Goal: Book appointment/travel/reservation

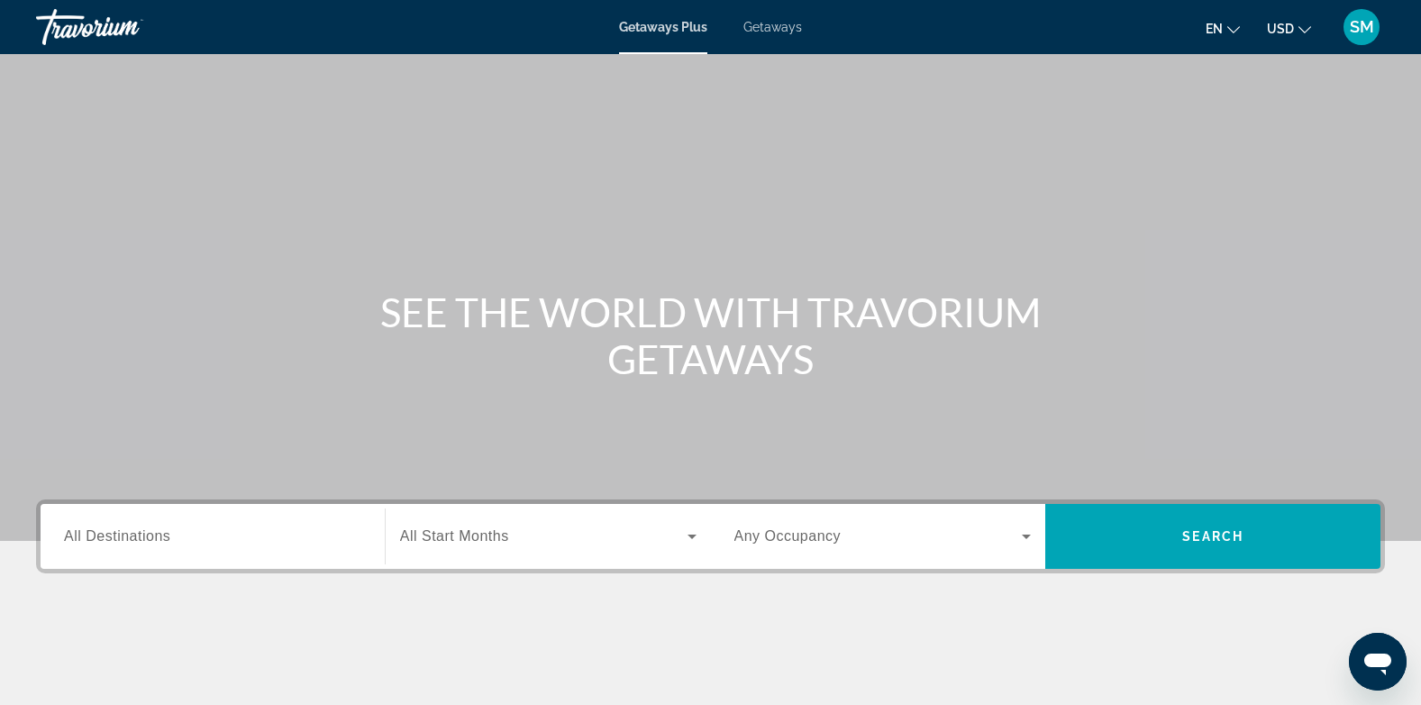
click at [141, 536] on span "All Destinations" at bounding box center [117, 535] width 106 height 15
click at [141, 536] on input "Destination All Destinations" at bounding box center [212, 537] width 297 height 22
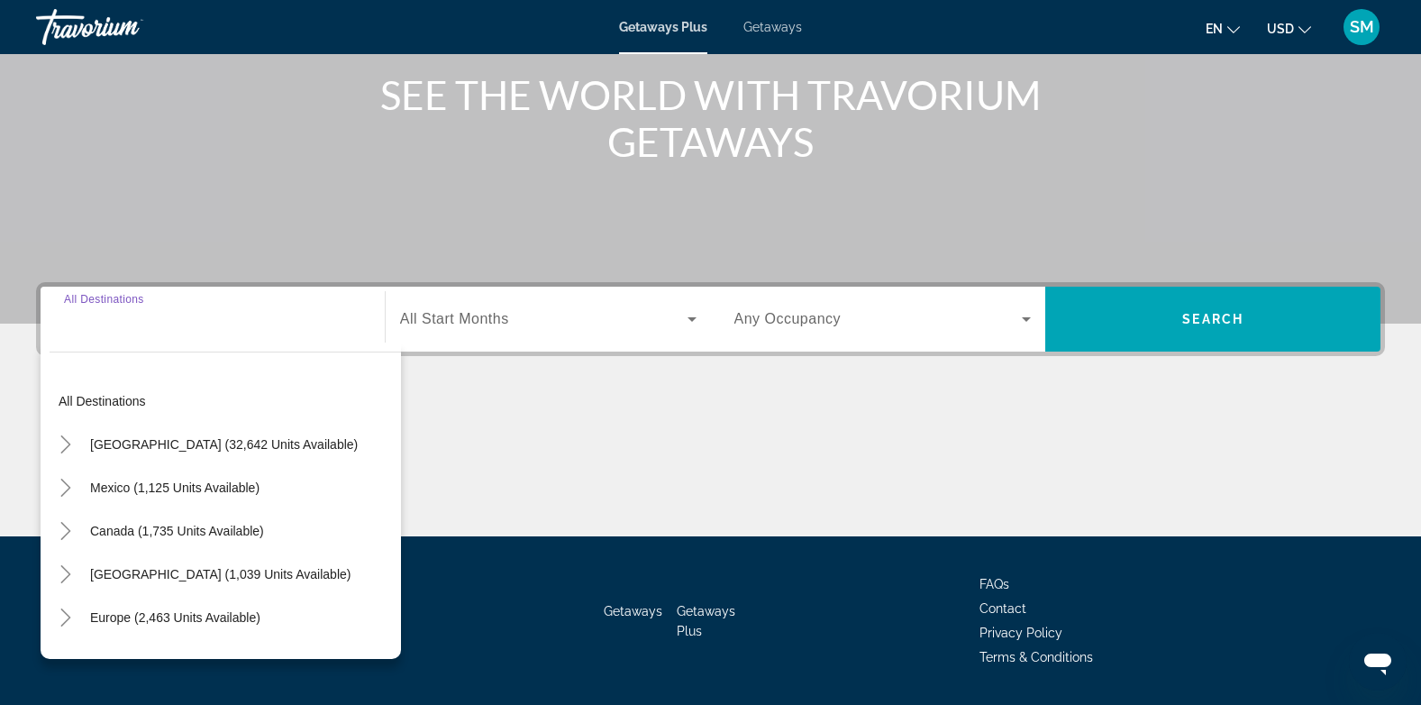
scroll to position [269, 0]
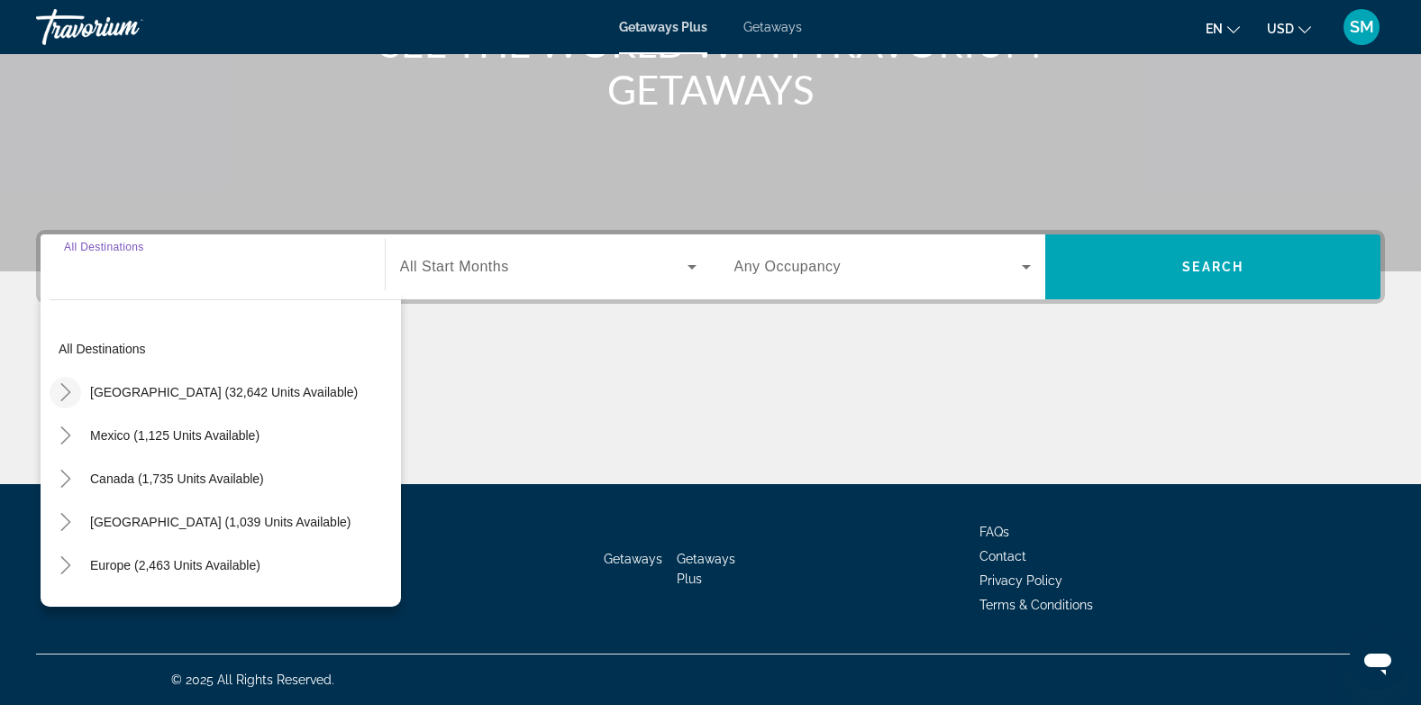
click at [67, 389] on icon "Toggle United States (32,642 units available)" at bounding box center [65, 392] width 10 height 18
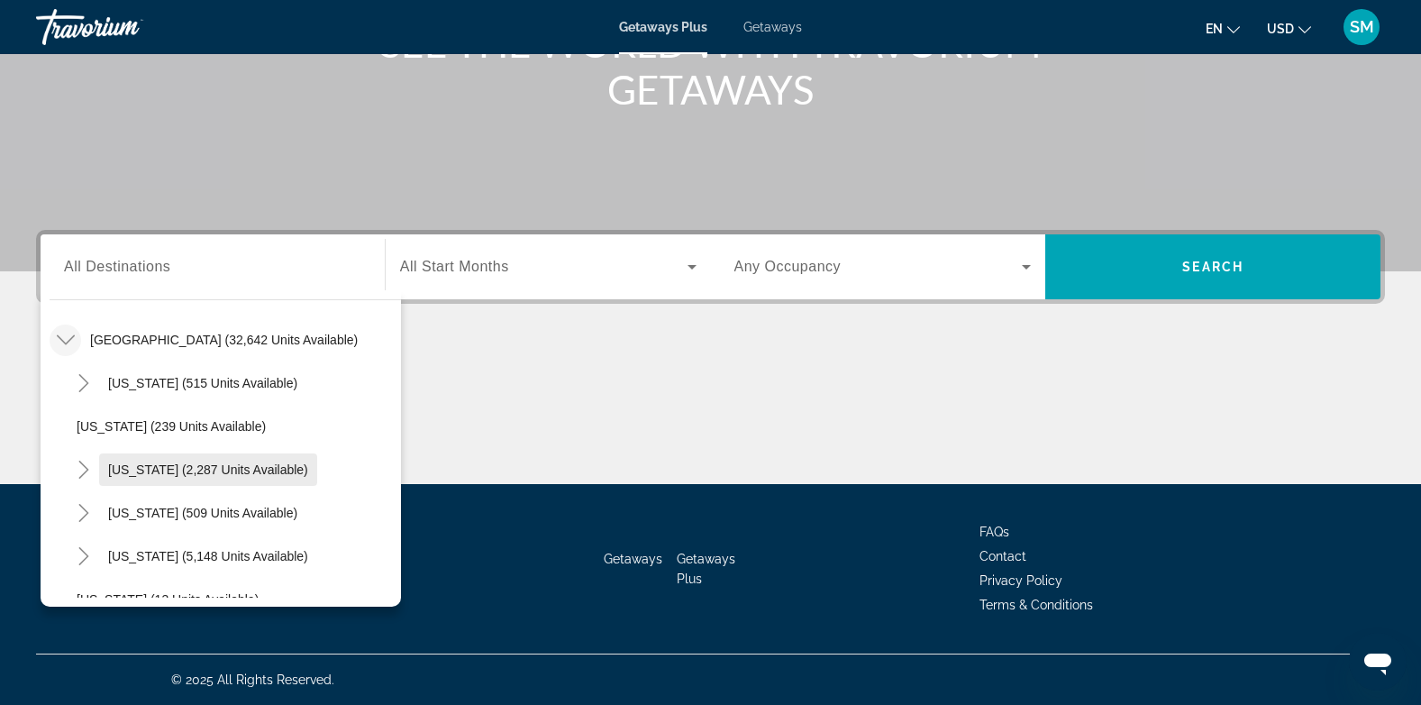
click at [137, 470] on span "[US_STATE] (2,287 units available)" at bounding box center [208, 469] width 200 height 14
type input "**********"
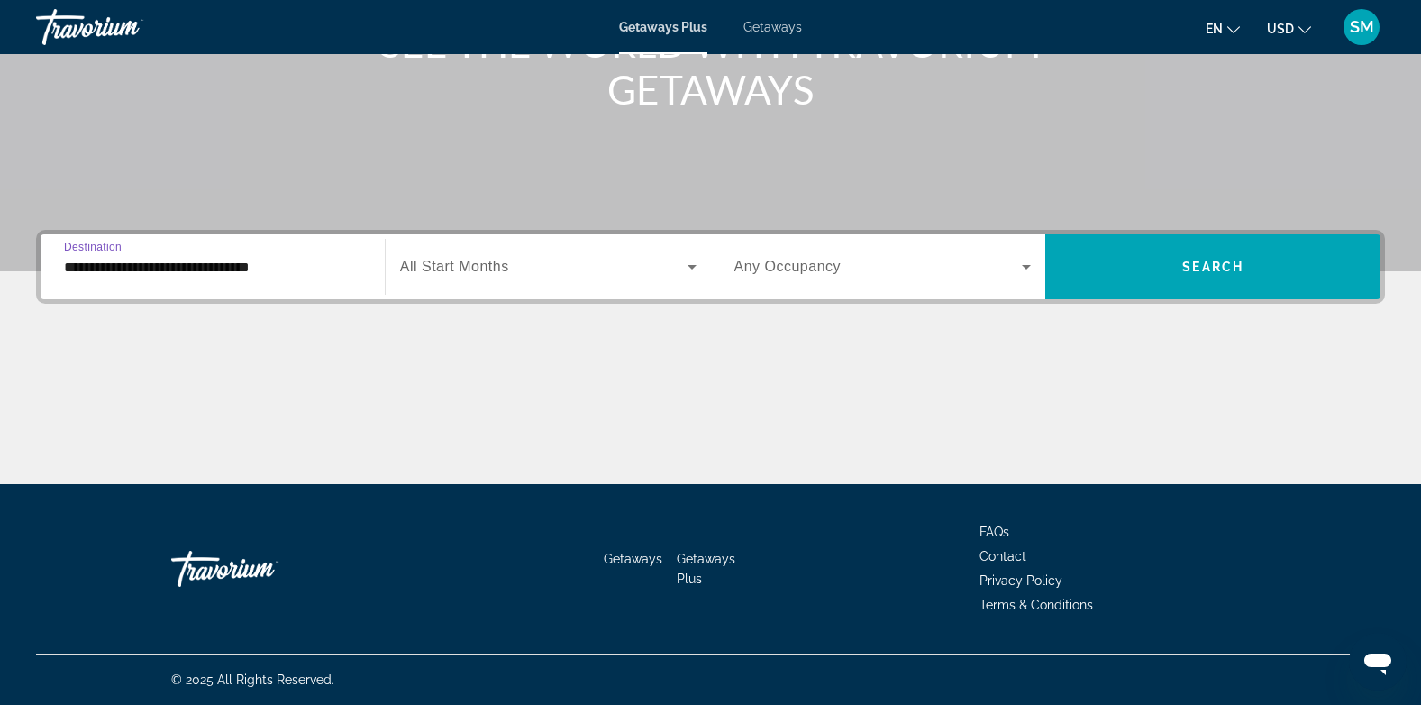
click at [494, 266] on span "All Start Months" at bounding box center [454, 266] width 109 height 15
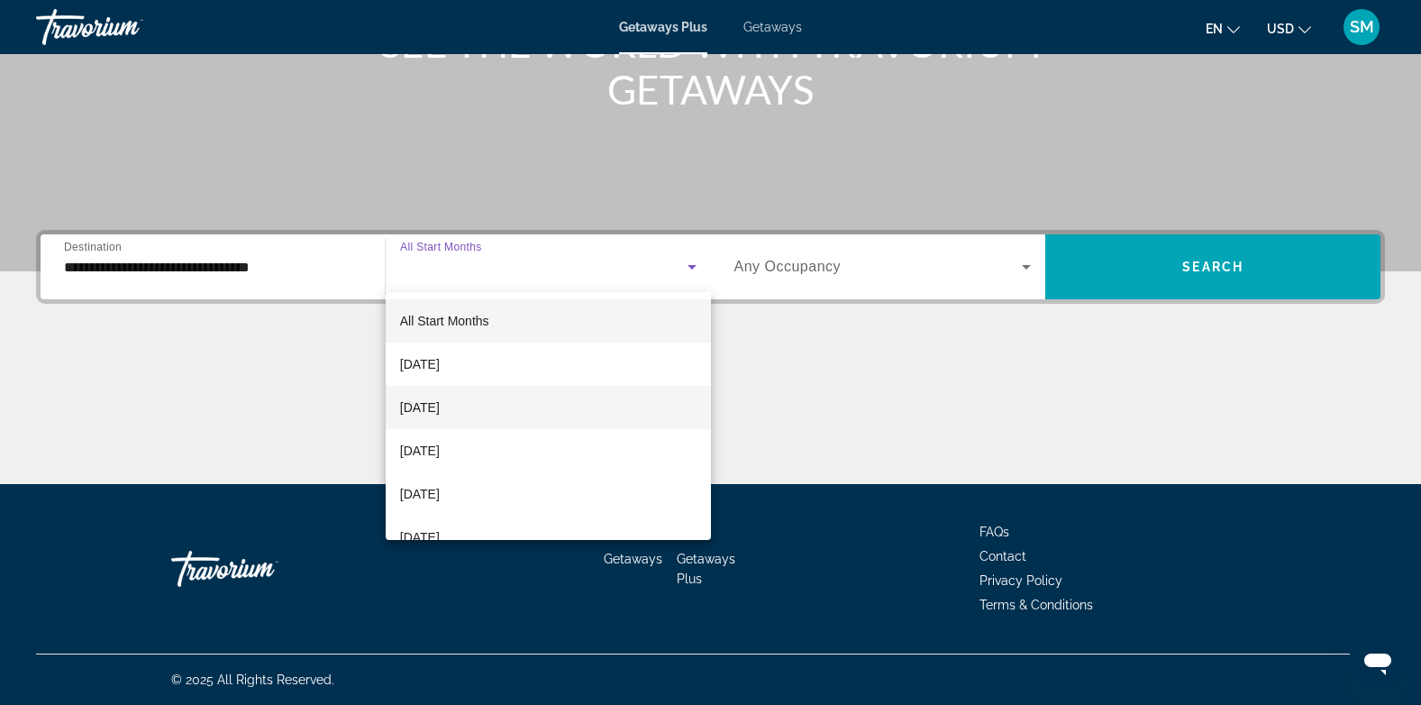
click at [440, 403] on span "[DATE]" at bounding box center [420, 408] width 40 height 22
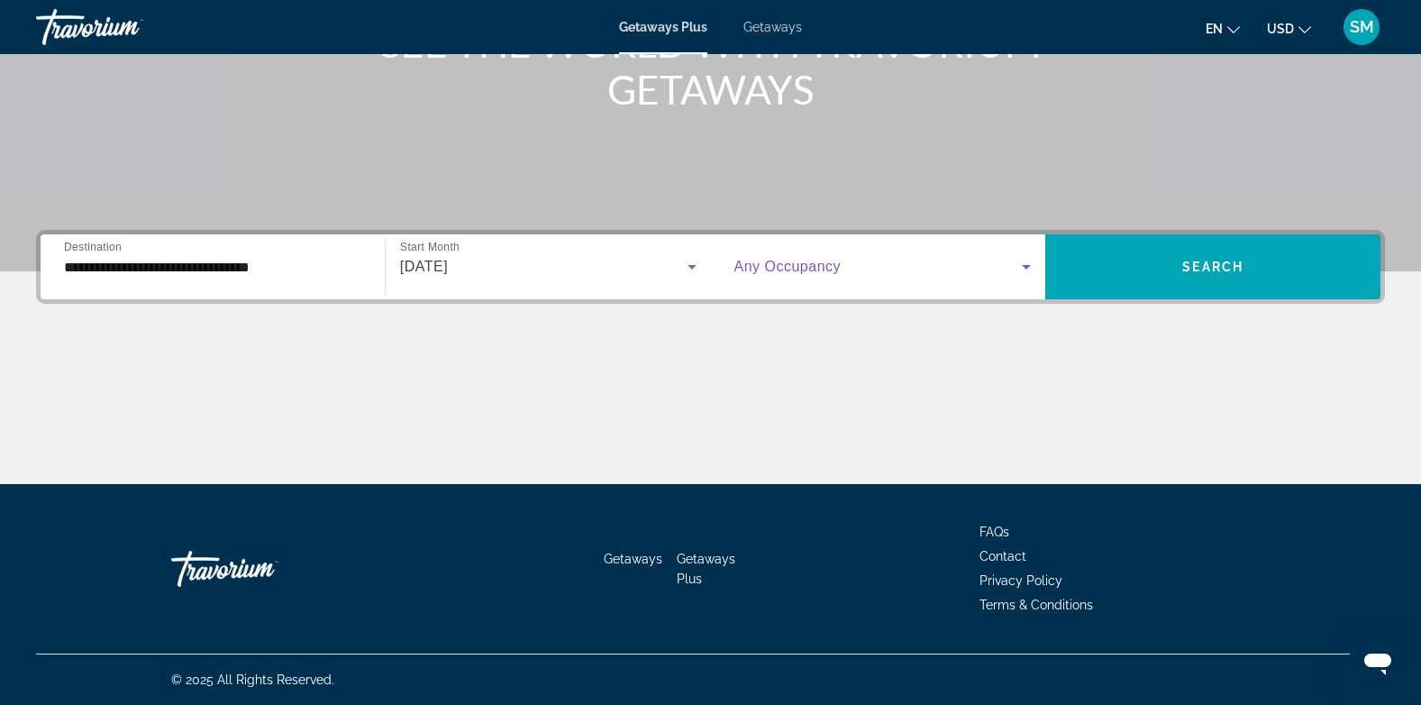
click at [1026, 265] on icon "Search widget" at bounding box center [1026, 267] width 9 height 5
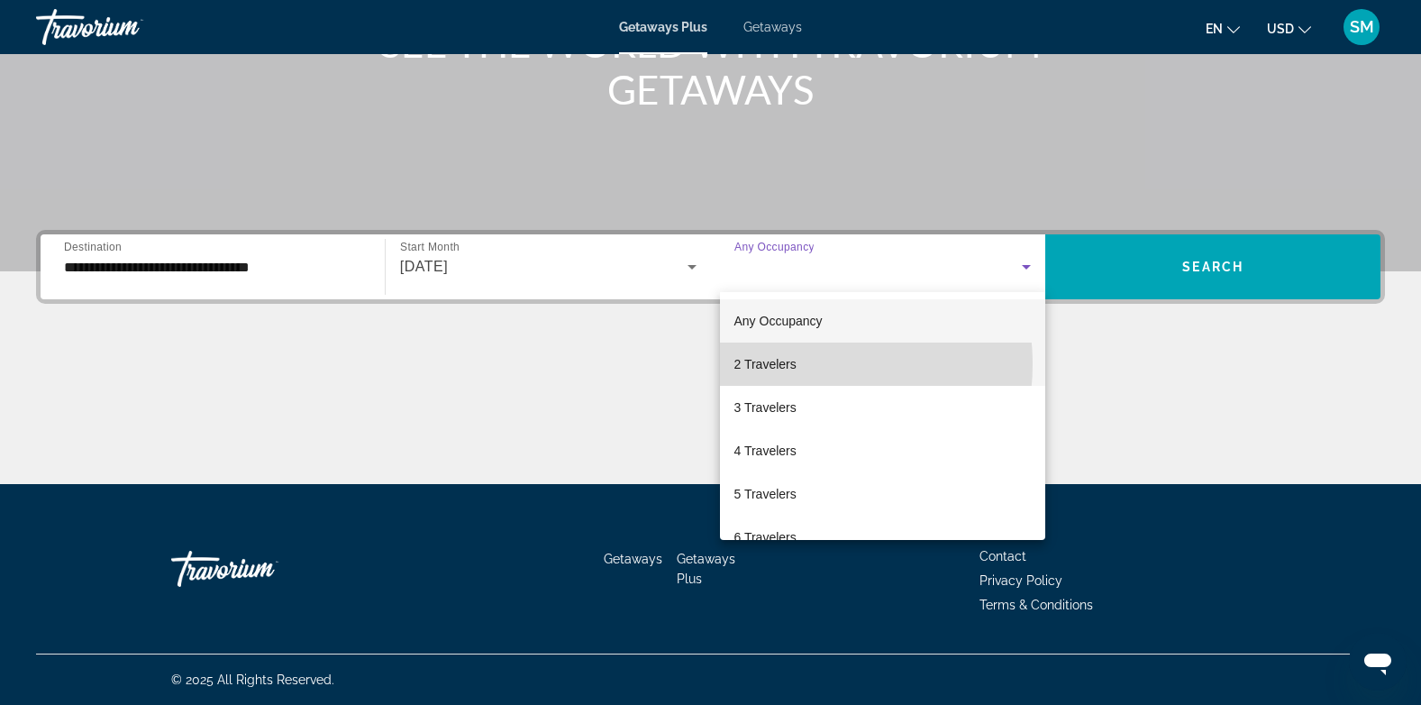
click at [795, 364] on span "2 Travelers" at bounding box center [766, 364] width 62 height 22
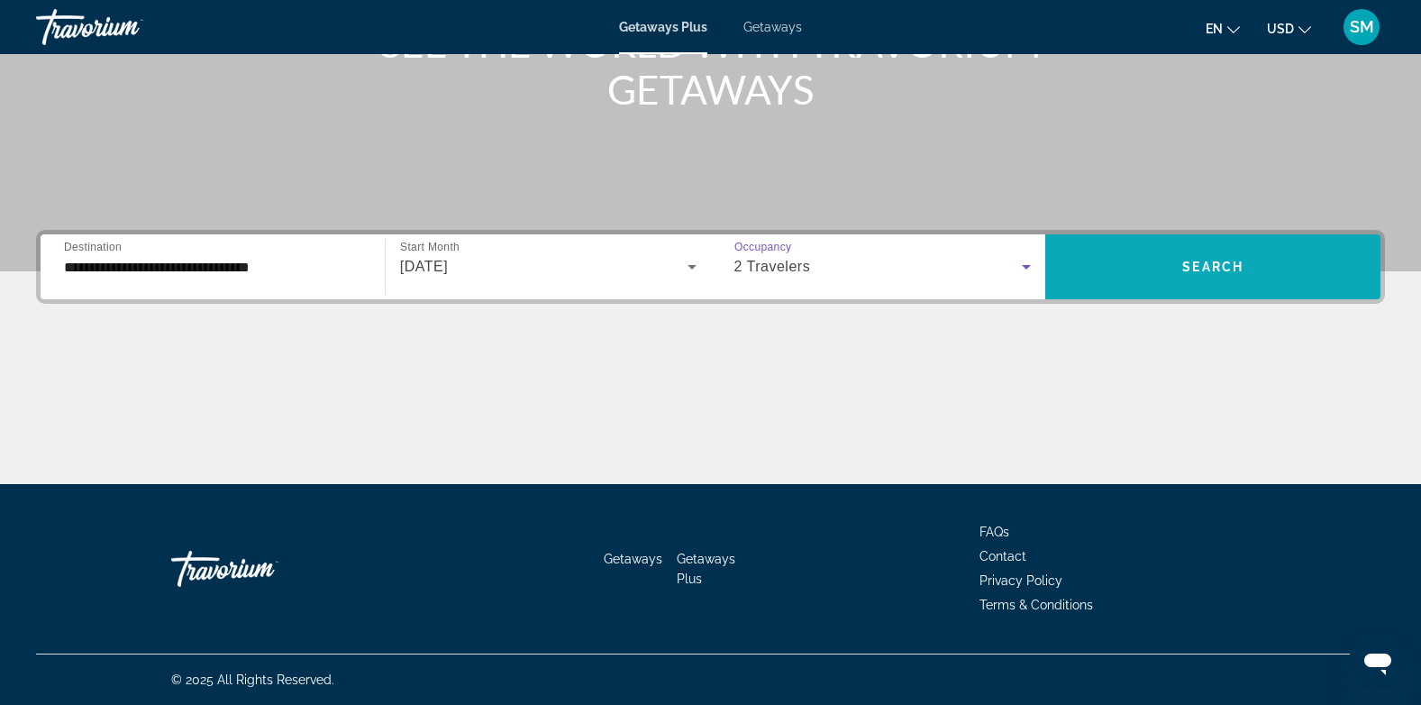
click at [1208, 271] on span "Search" at bounding box center [1213, 267] width 61 height 14
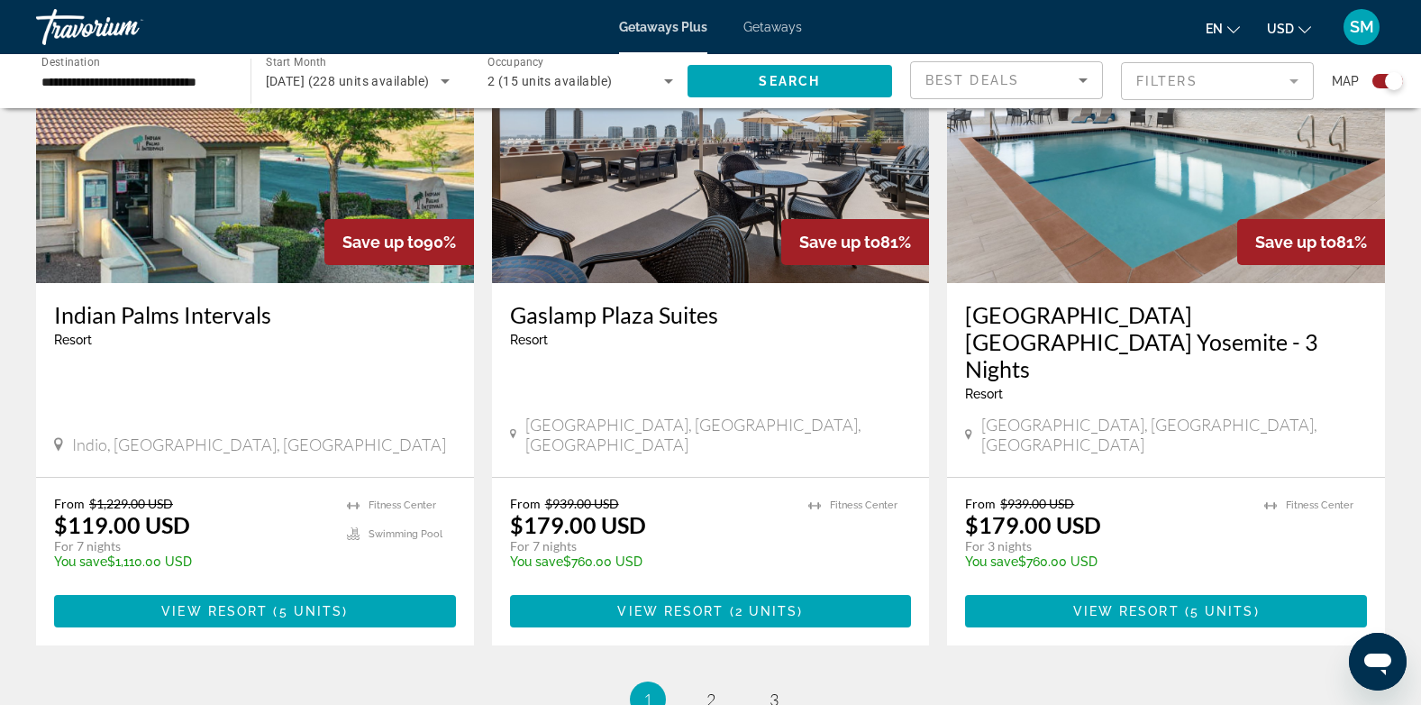
scroll to position [2878, 0]
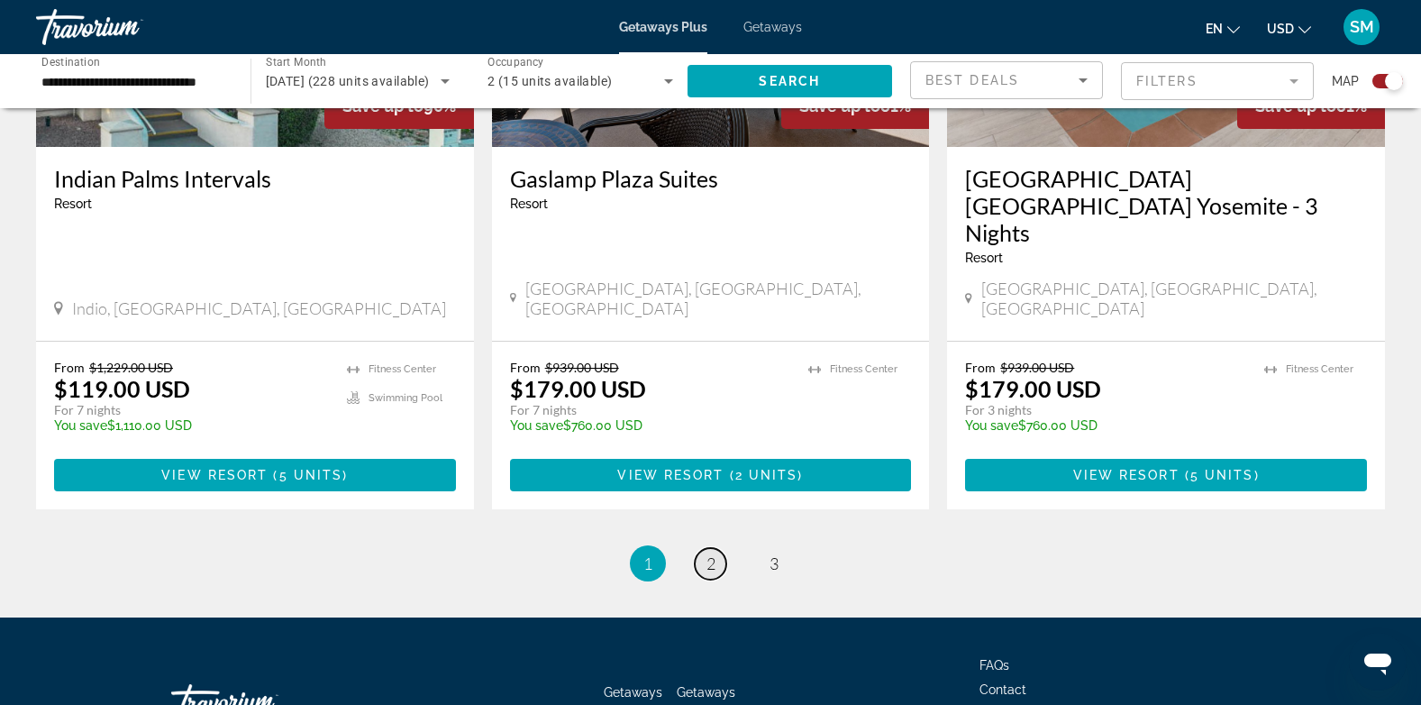
click at [708, 553] on span "2" at bounding box center [711, 563] width 9 height 20
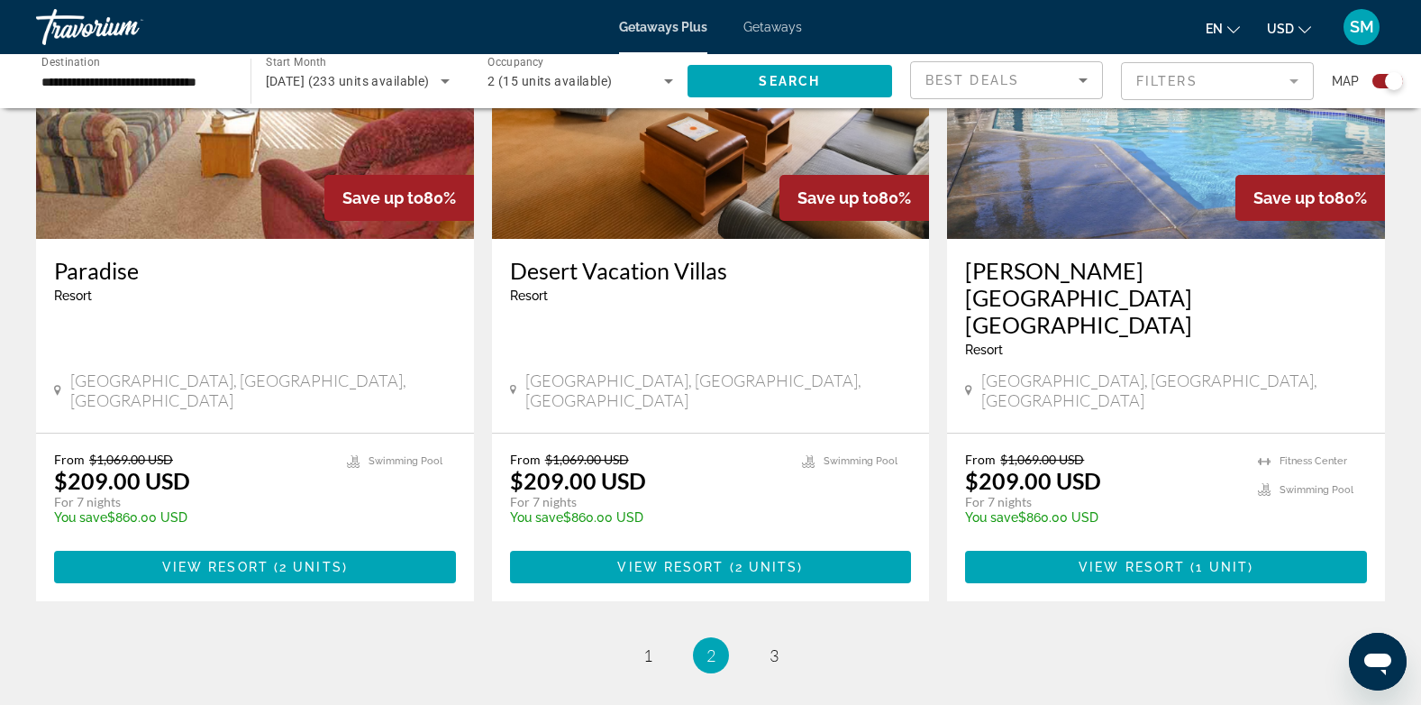
scroll to position [2797, 0]
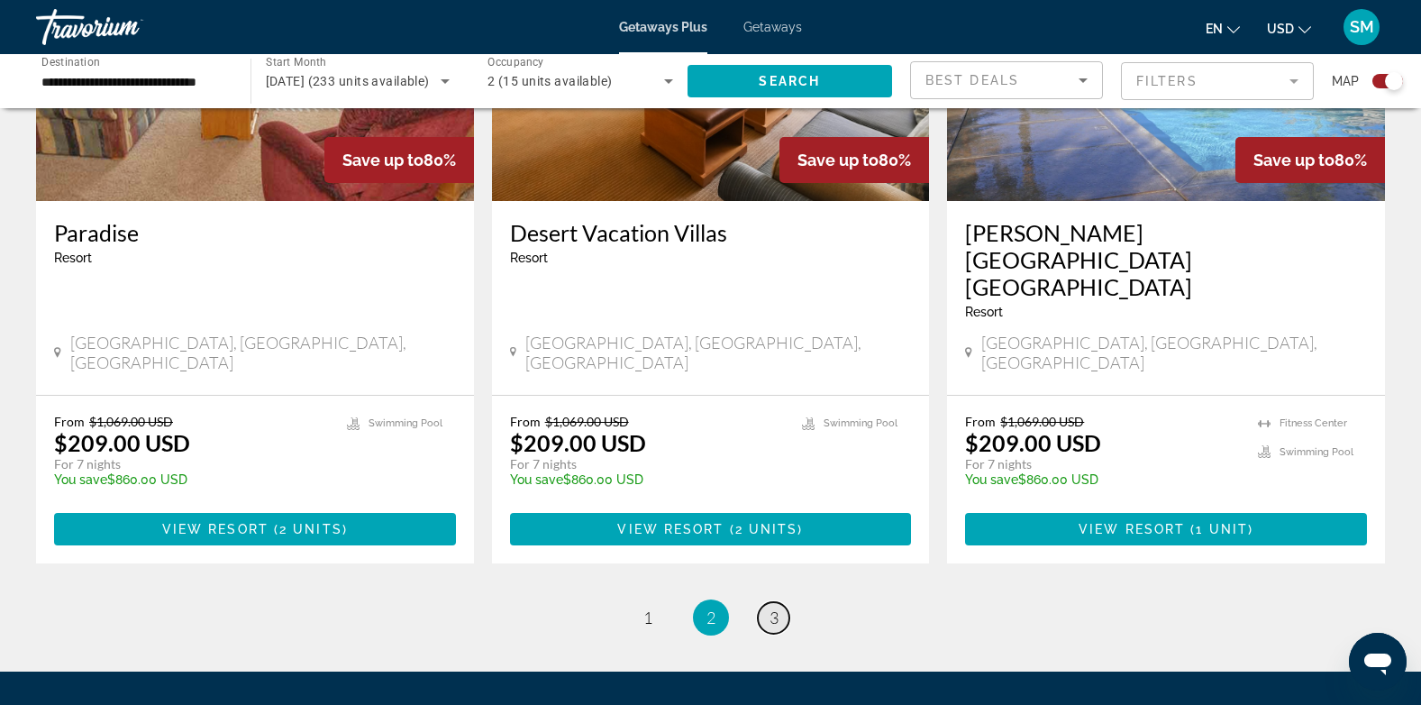
click at [773, 607] on span "3" at bounding box center [774, 617] width 9 height 20
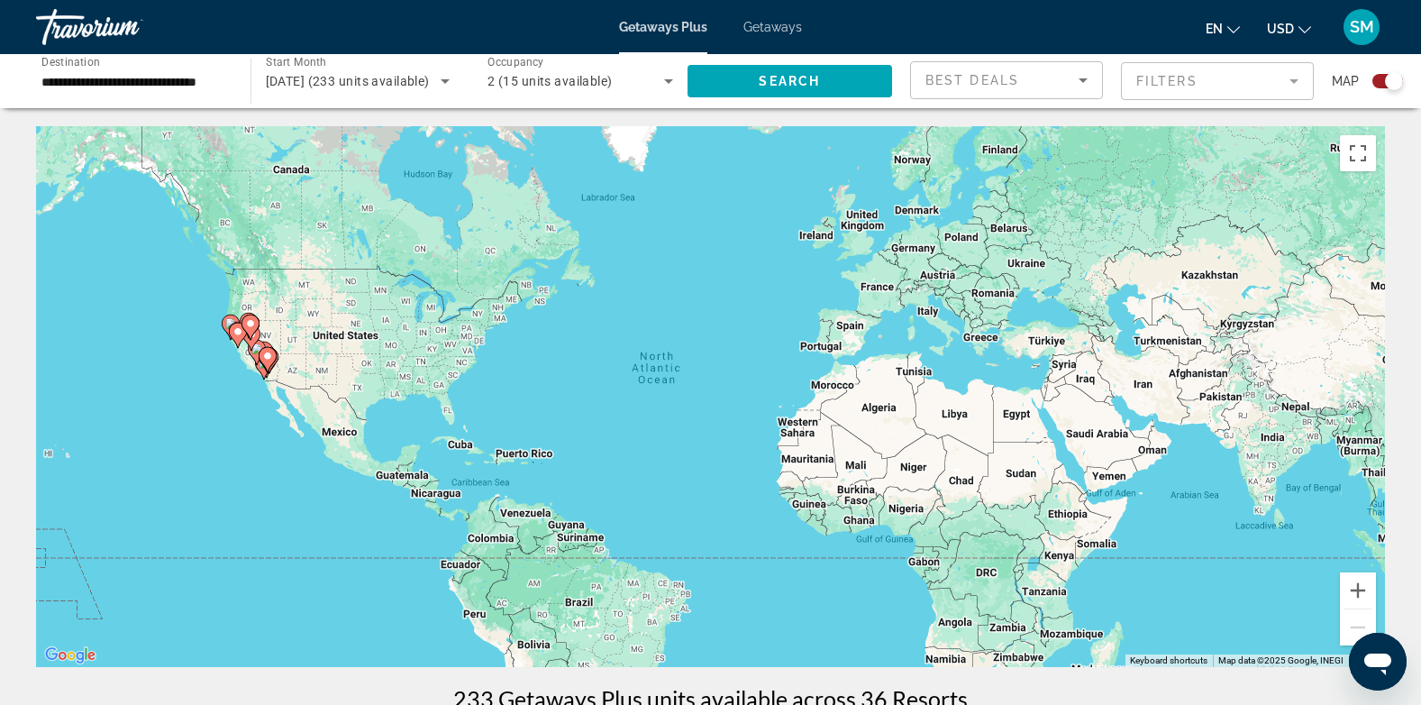
click at [777, 25] on span "Getaways" at bounding box center [773, 27] width 59 height 14
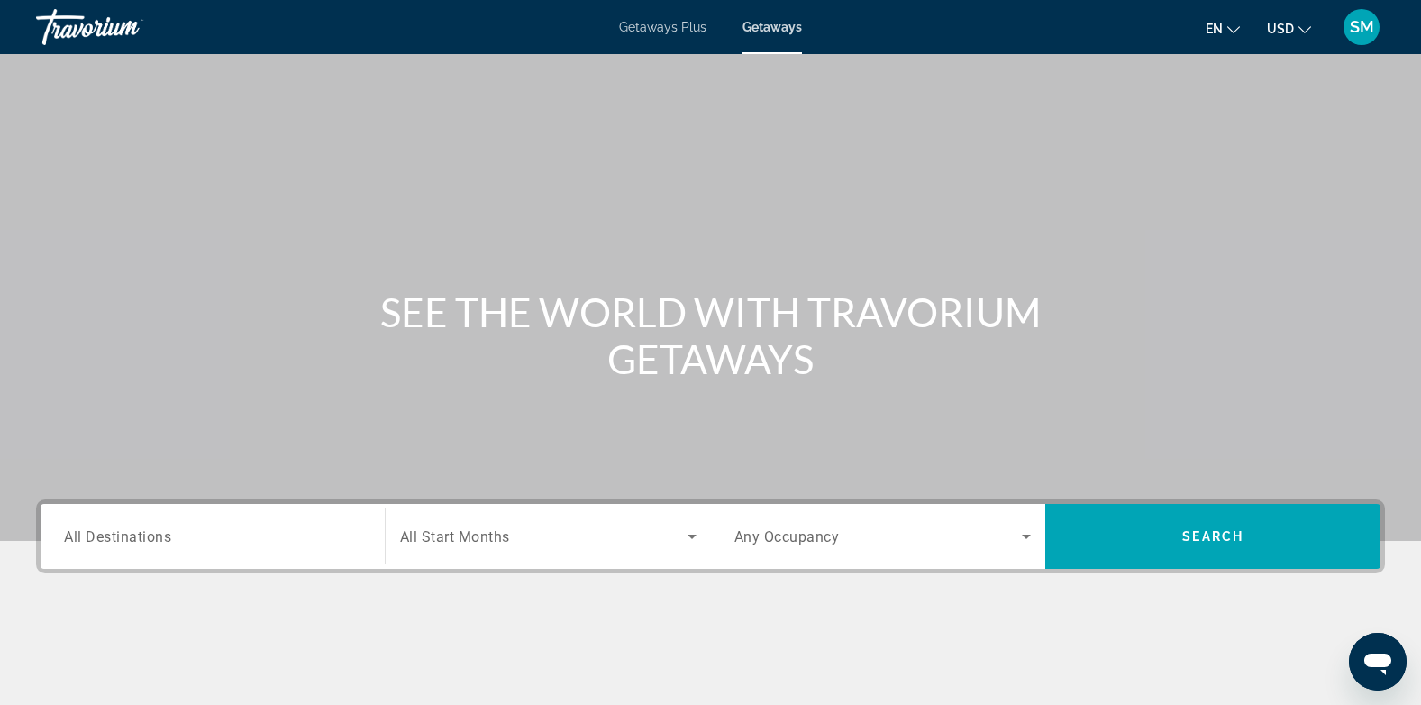
click at [99, 536] on span "All Destinations" at bounding box center [117, 535] width 107 height 17
click at [99, 536] on input "Destination All Destinations" at bounding box center [212, 537] width 297 height 22
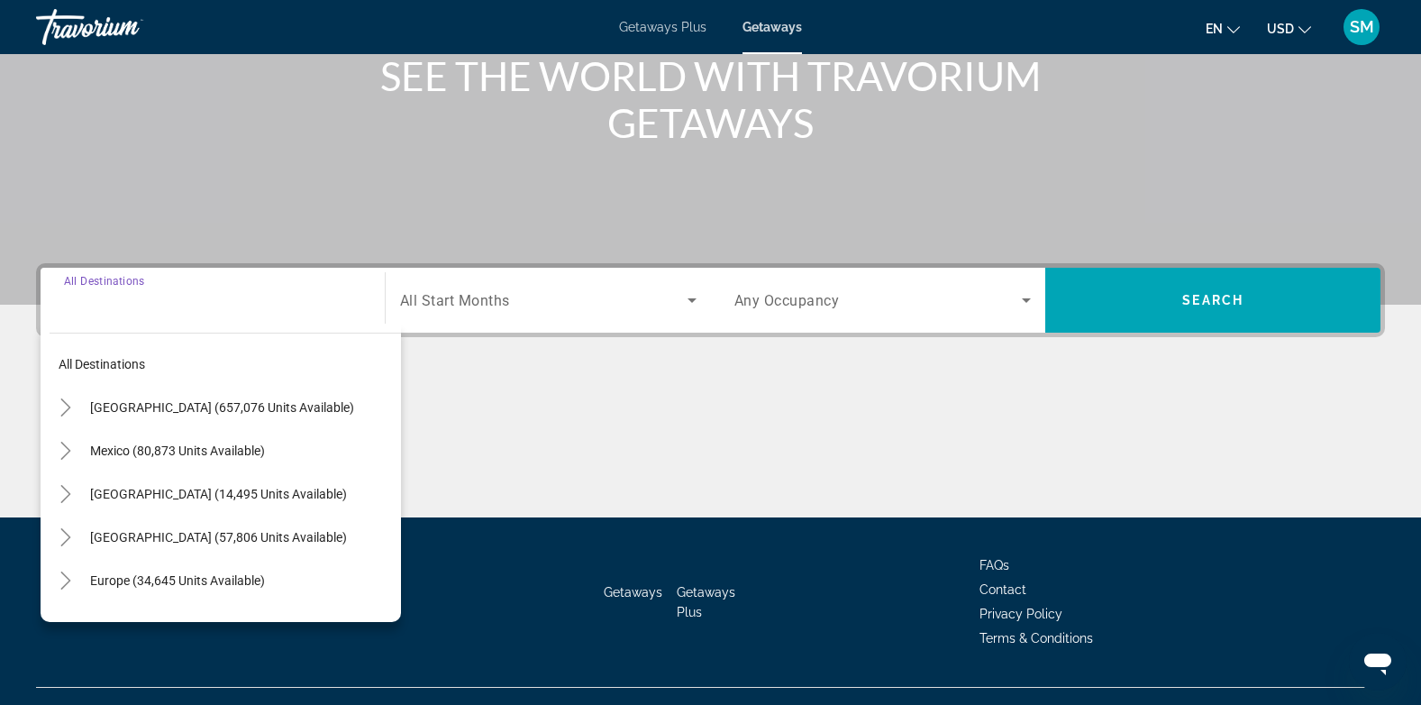
scroll to position [269, 0]
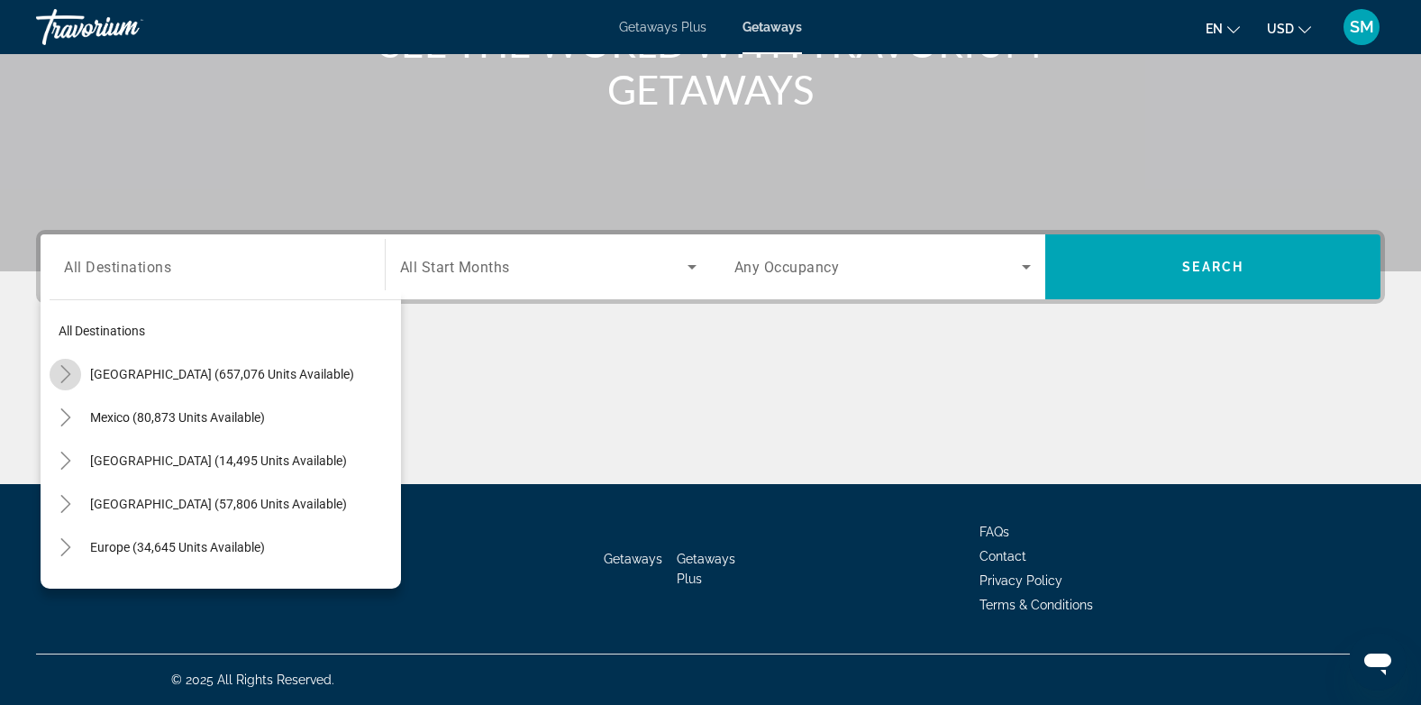
click at [71, 368] on icon "Toggle United States (657,076 units available)" at bounding box center [66, 374] width 18 height 18
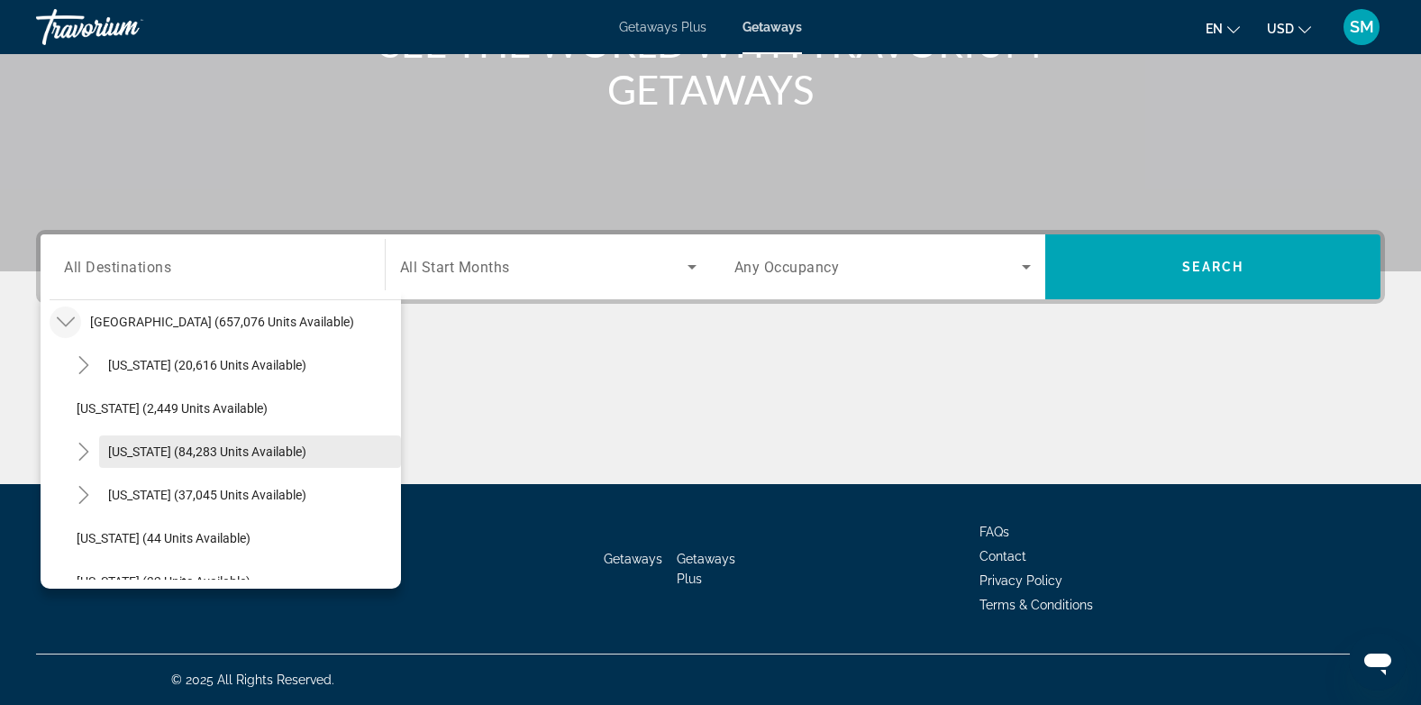
click at [155, 452] on span "[US_STATE] (84,283 units available)" at bounding box center [207, 451] width 198 height 14
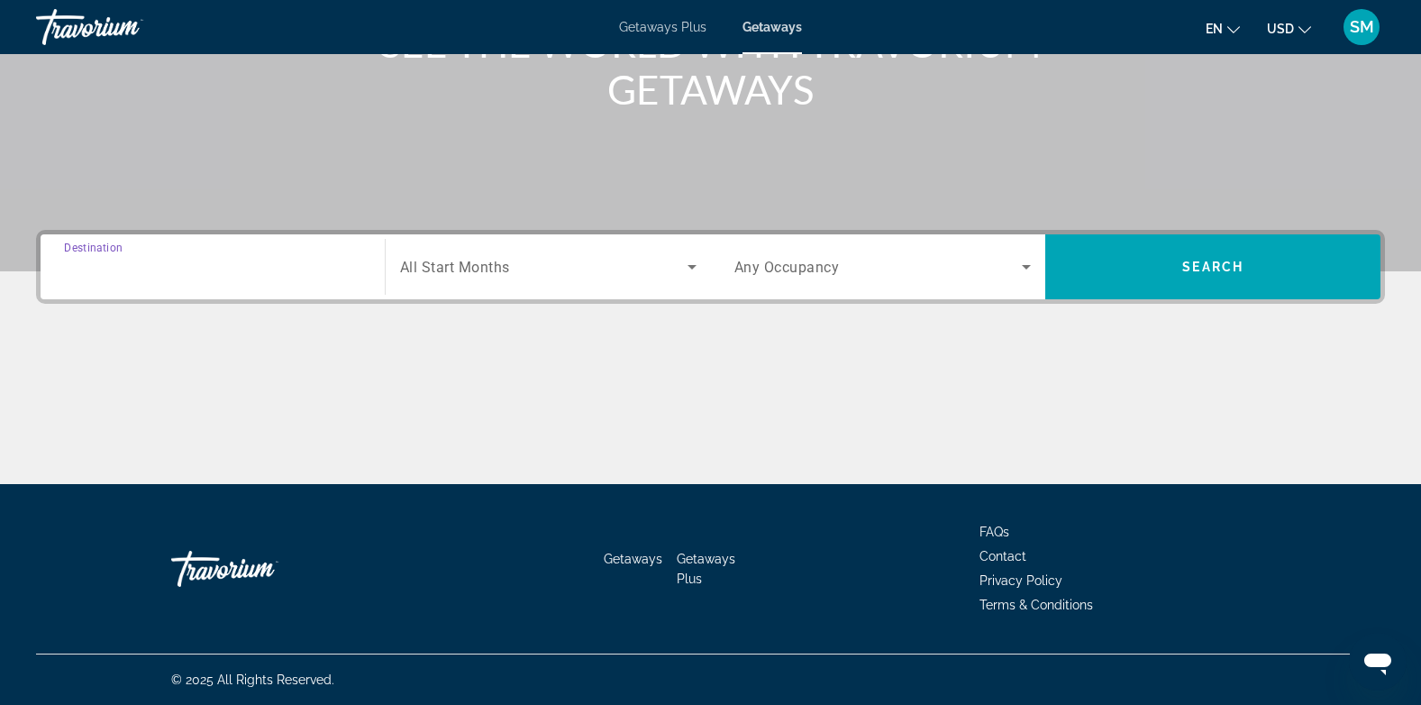
type input "**********"
click at [683, 269] on icon "Search widget" at bounding box center [692, 267] width 22 height 22
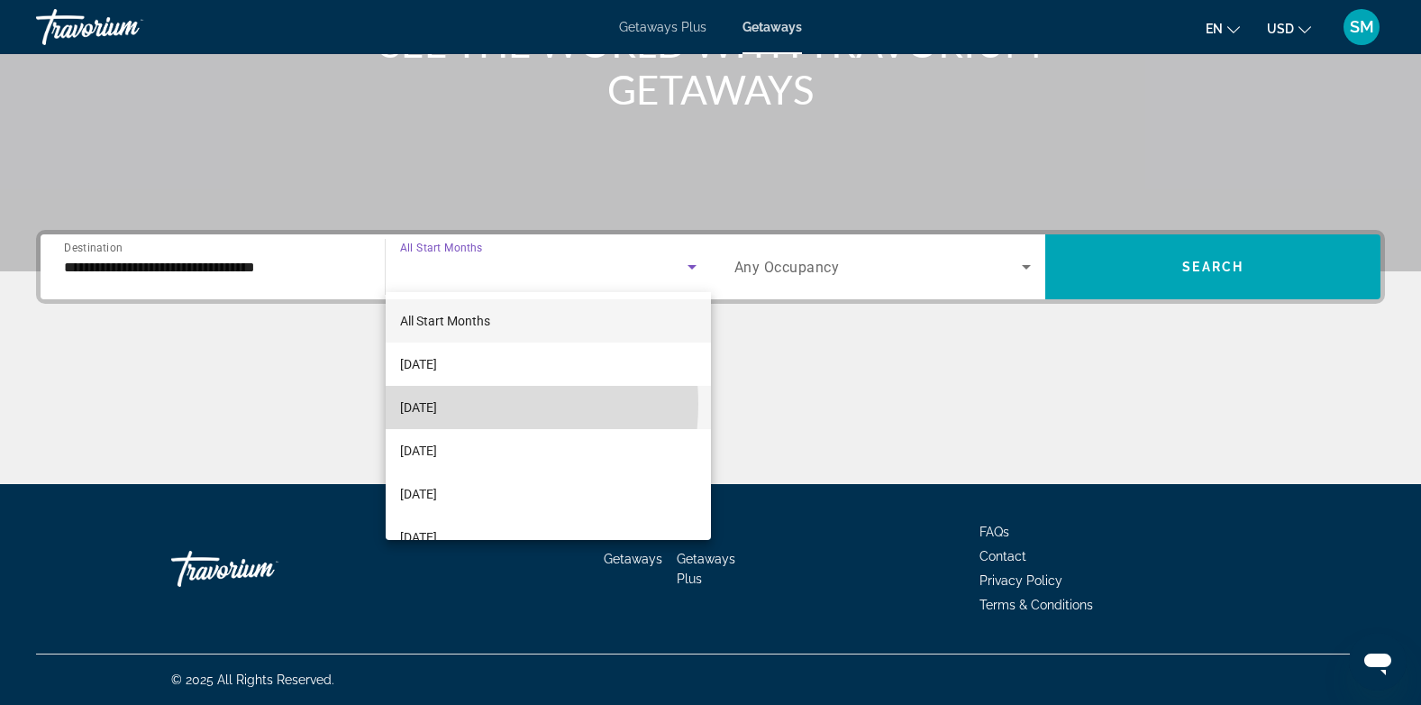
click at [437, 404] on span "[DATE]" at bounding box center [418, 408] width 37 height 22
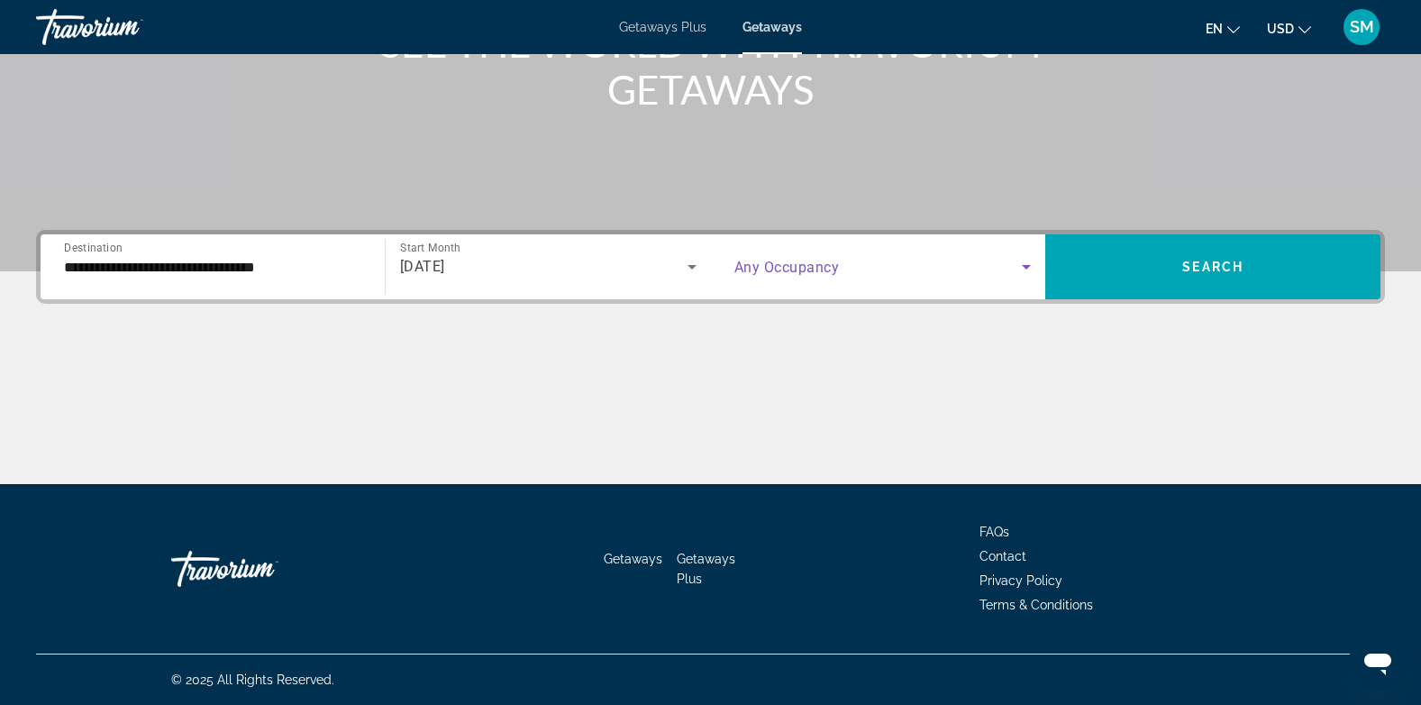
click at [1026, 260] on icon "Search widget" at bounding box center [1027, 267] width 22 height 22
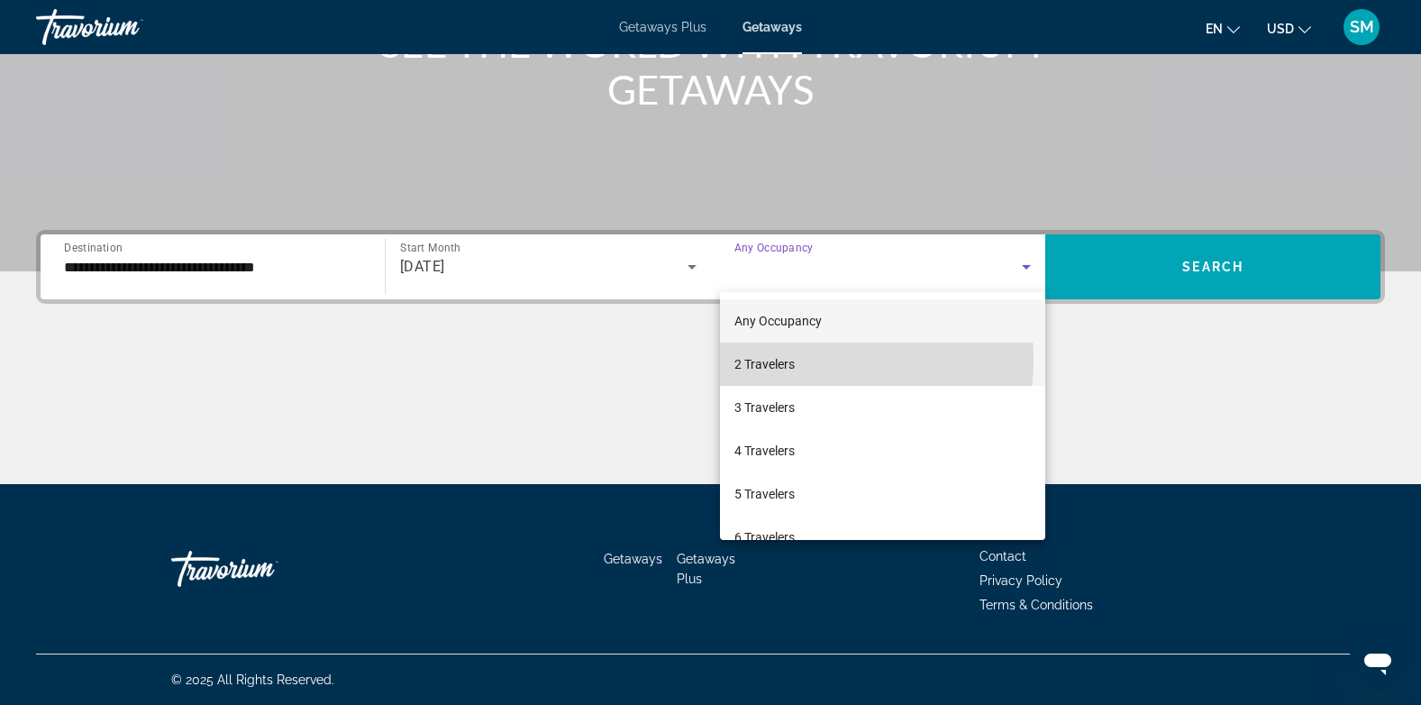
click at [790, 361] on span "2 Travelers" at bounding box center [765, 364] width 60 height 22
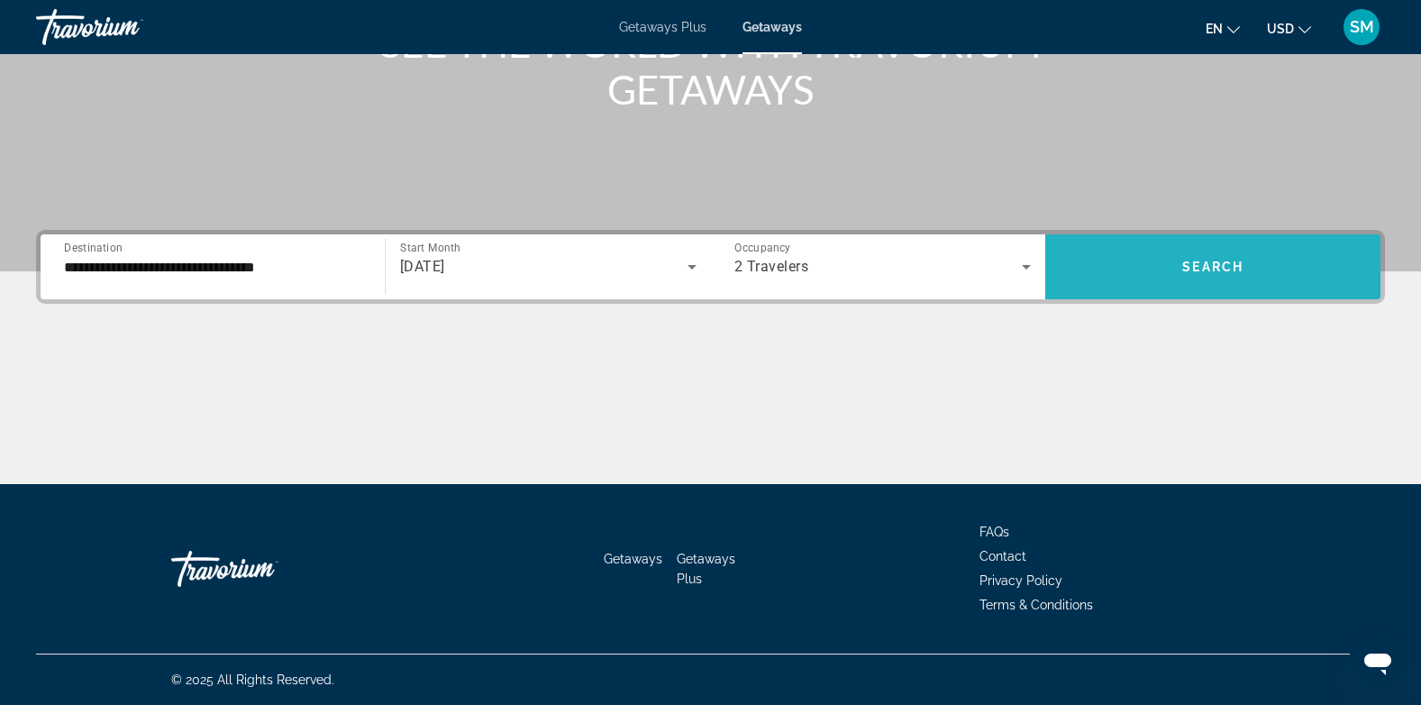
click at [1182, 256] on span "Search widget" at bounding box center [1213, 266] width 335 height 43
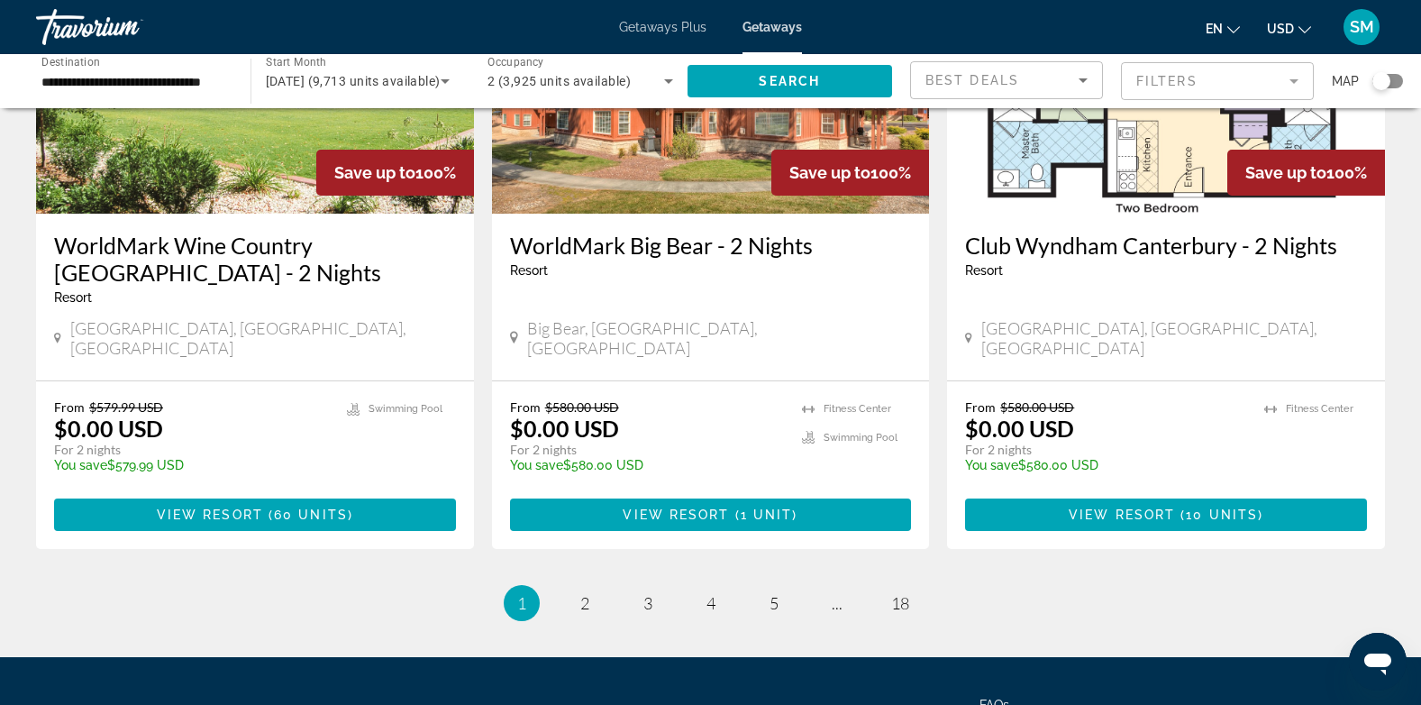
scroll to position [2222, 0]
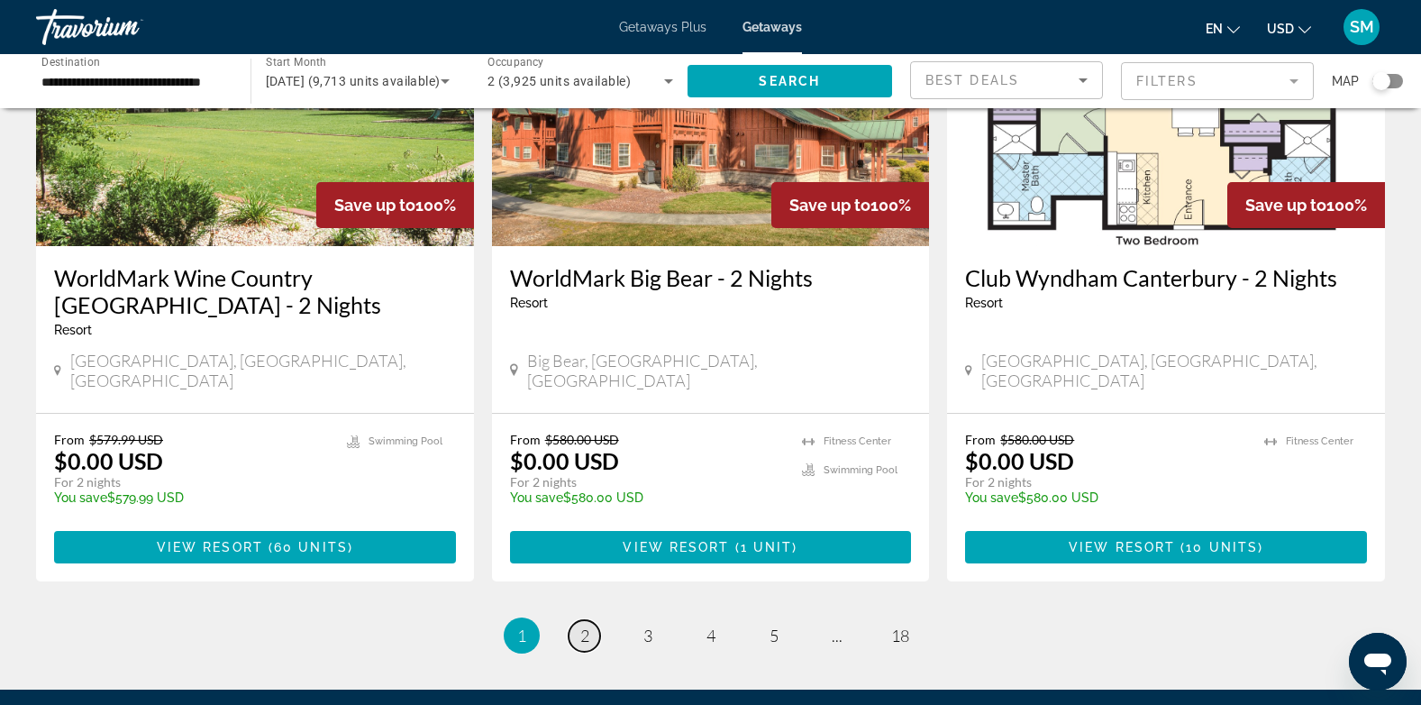
click at [588, 626] on span "2" at bounding box center [584, 636] width 9 height 20
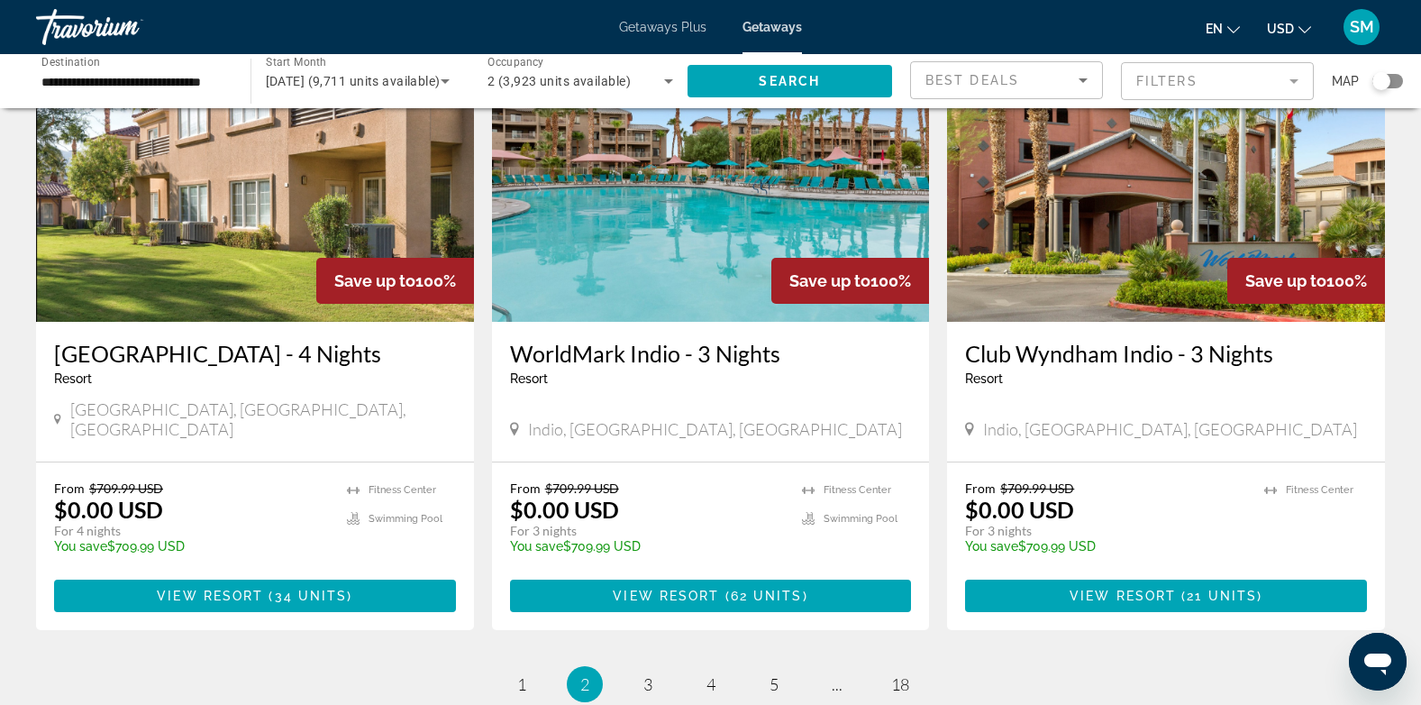
scroll to position [2203, 0]
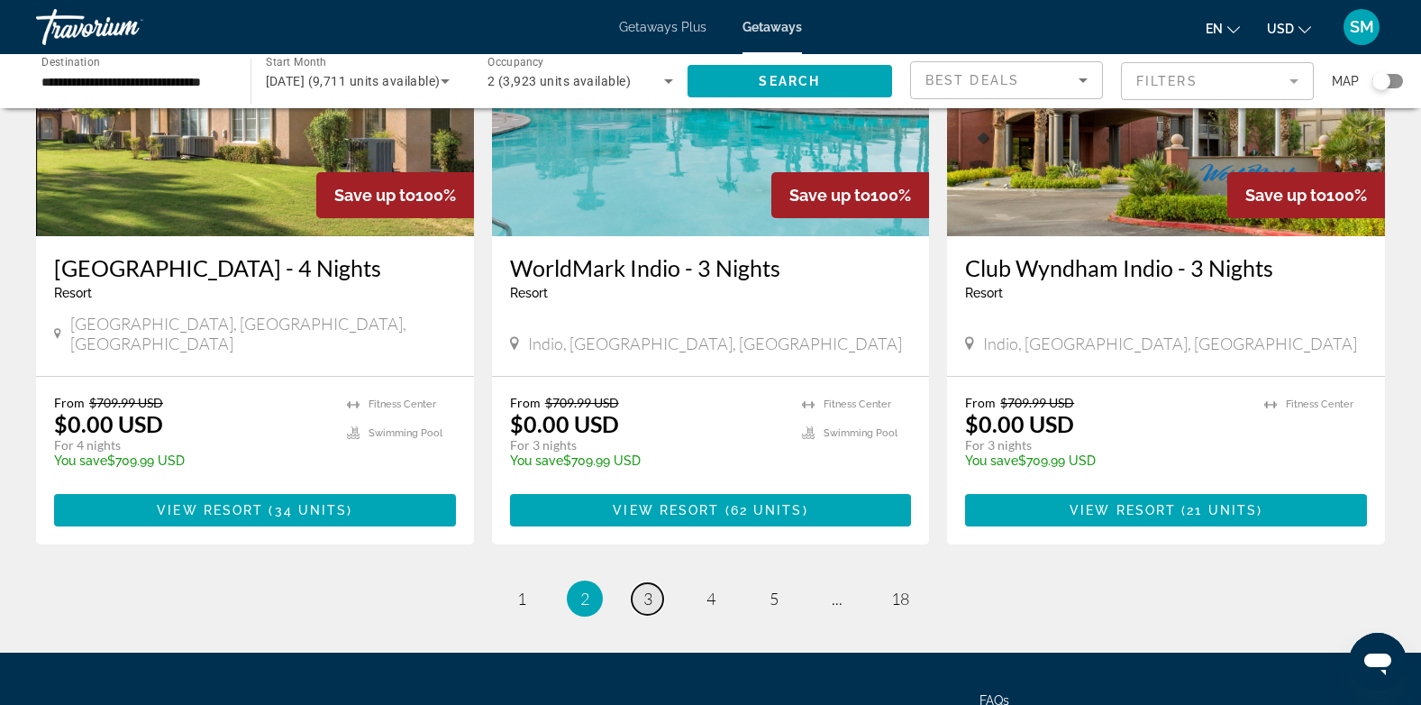
click at [652, 589] on span "3" at bounding box center [648, 599] width 9 height 20
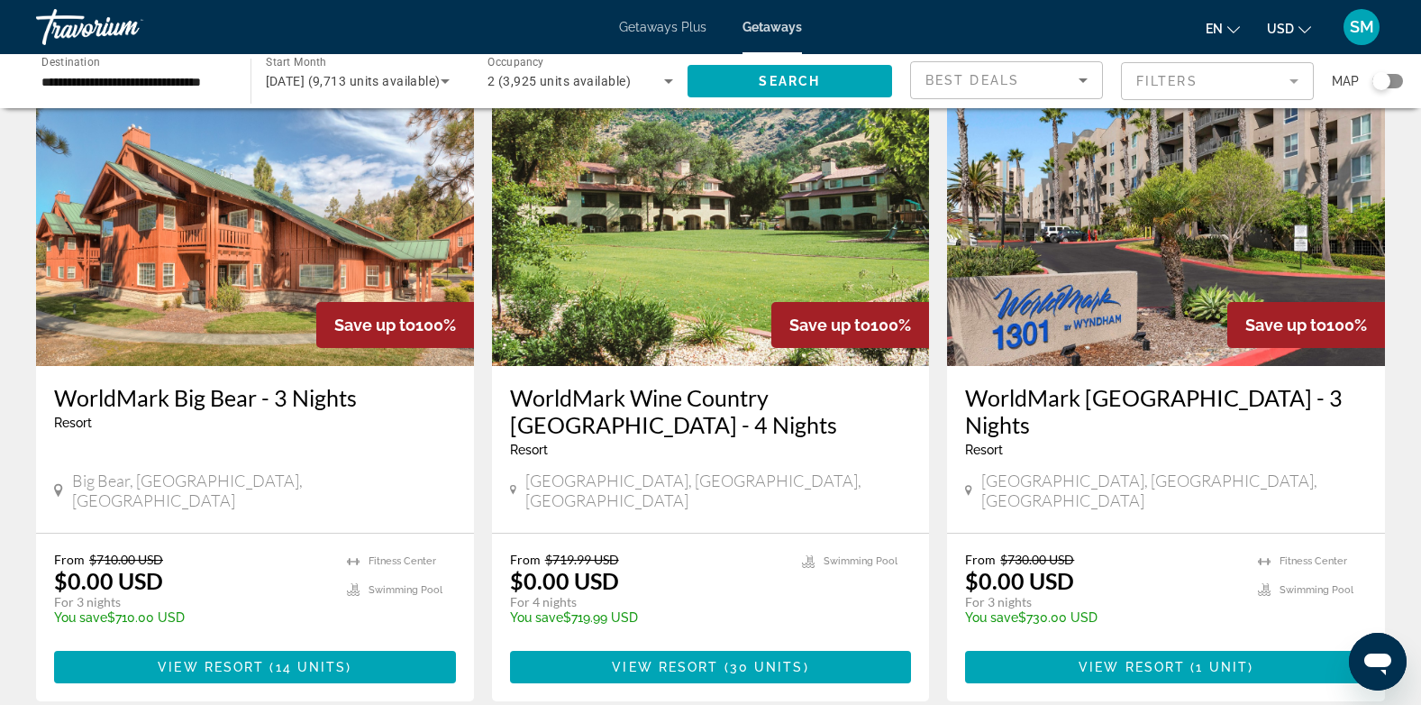
scroll to position [797, 0]
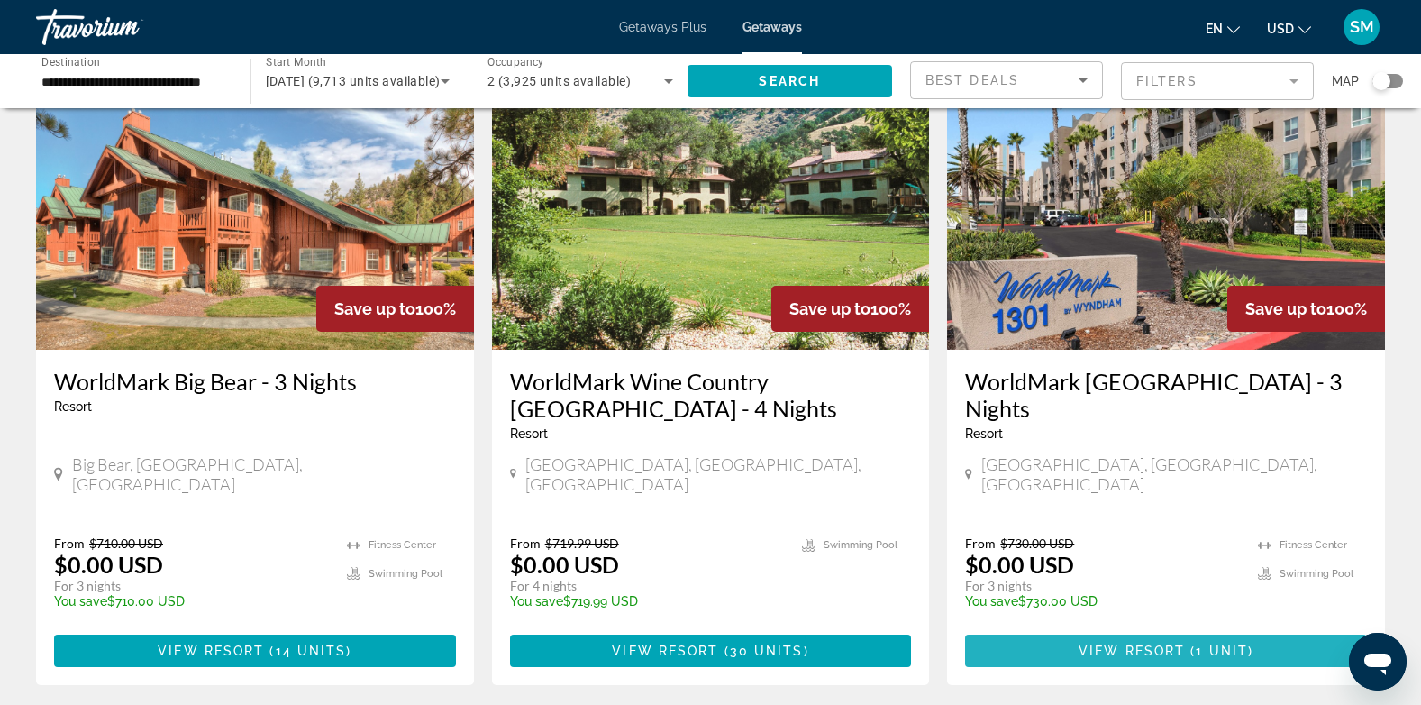
click at [1173, 644] on span "View Resort" at bounding box center [1132, 651] width 106 height 14
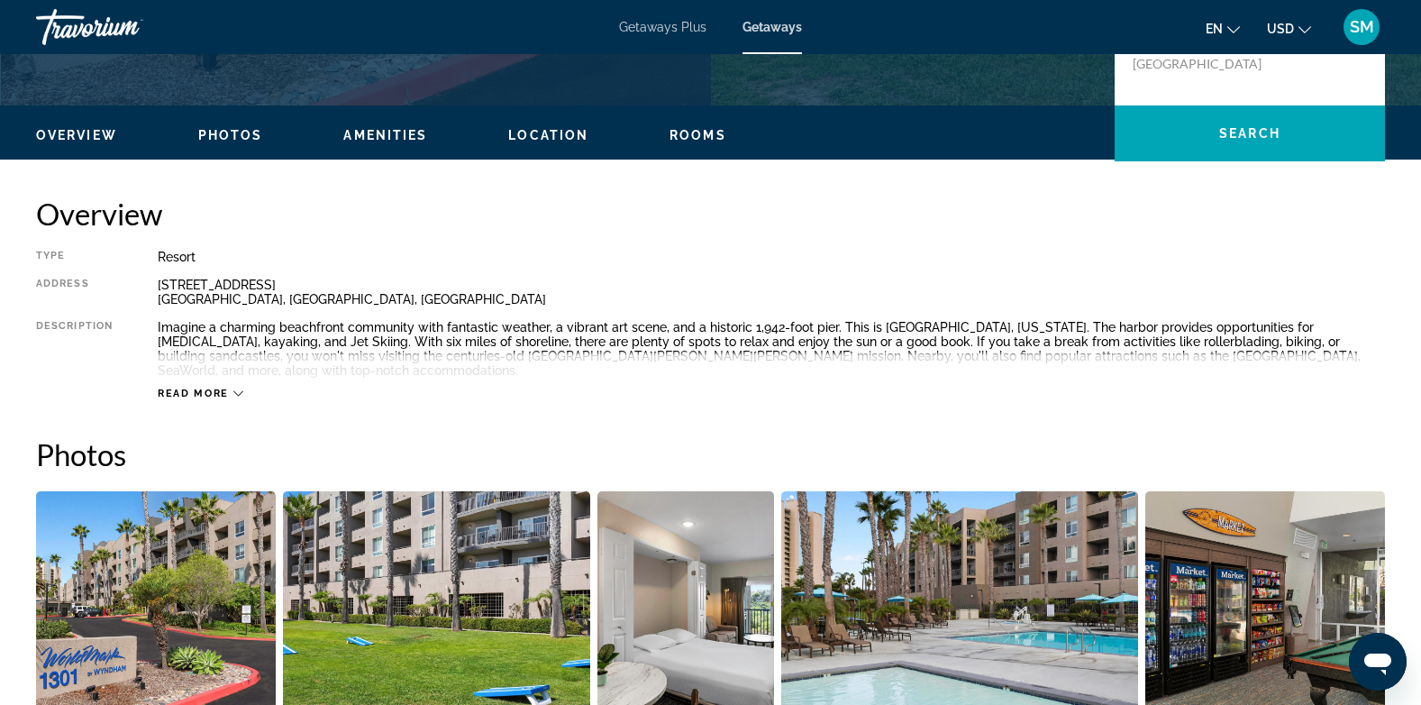
scroll to position [483, 0]
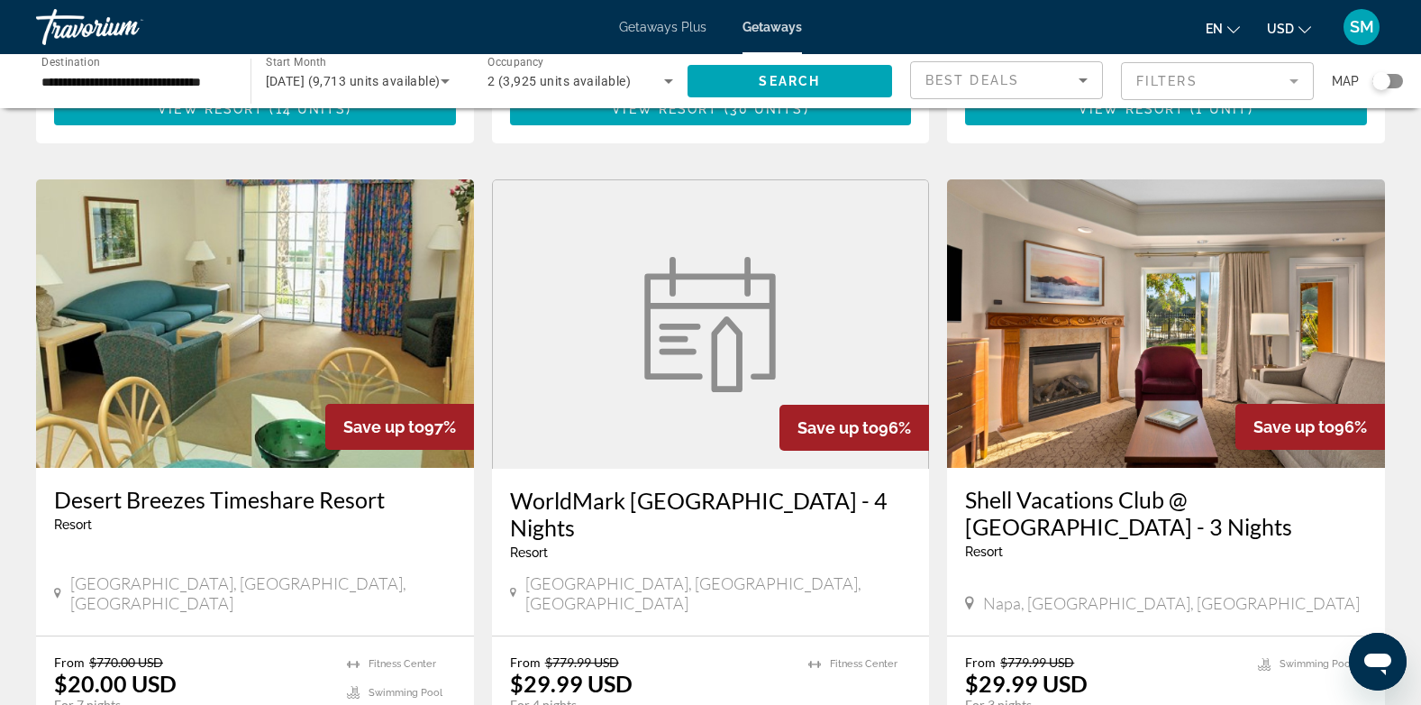
scroll to position [1335, 0]
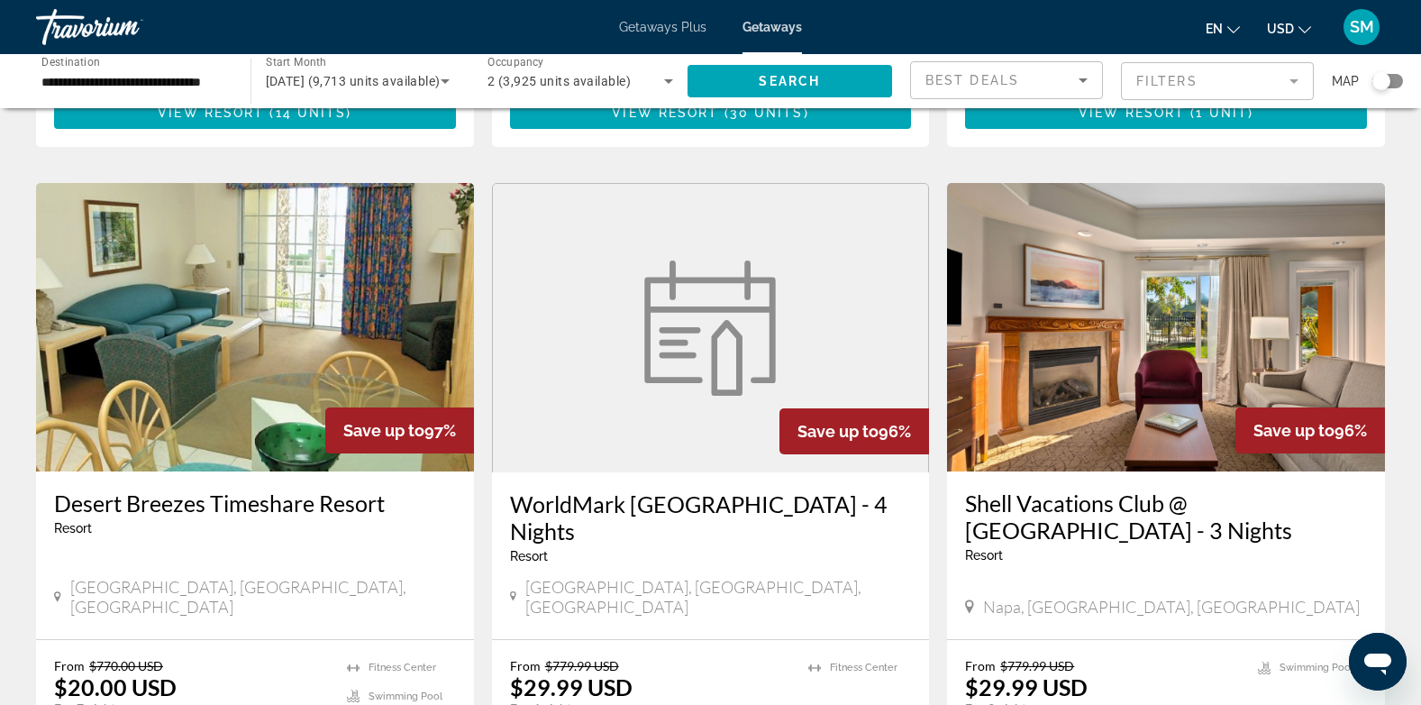
click at [1136, 327] on img "Main content" at bounding box center [1166, 327] width 438 height 288
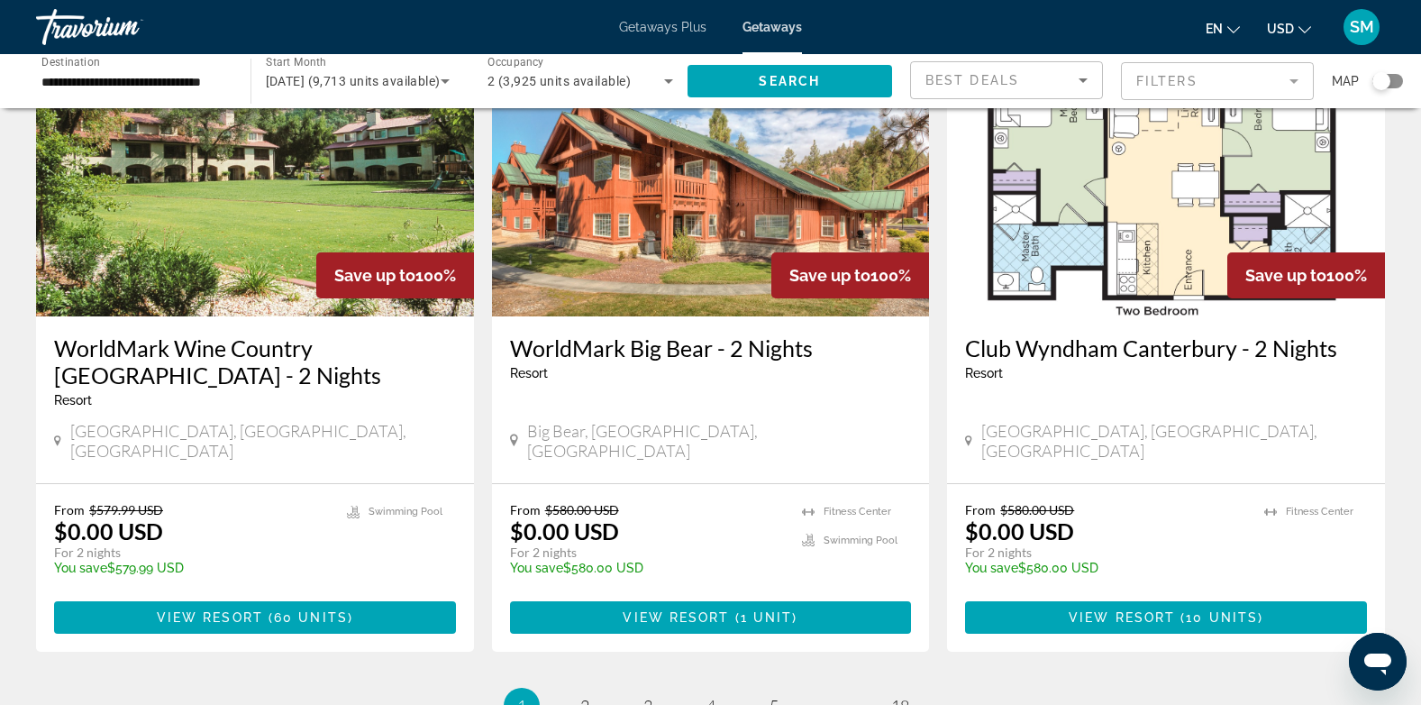
scroll to position [2156, 0]
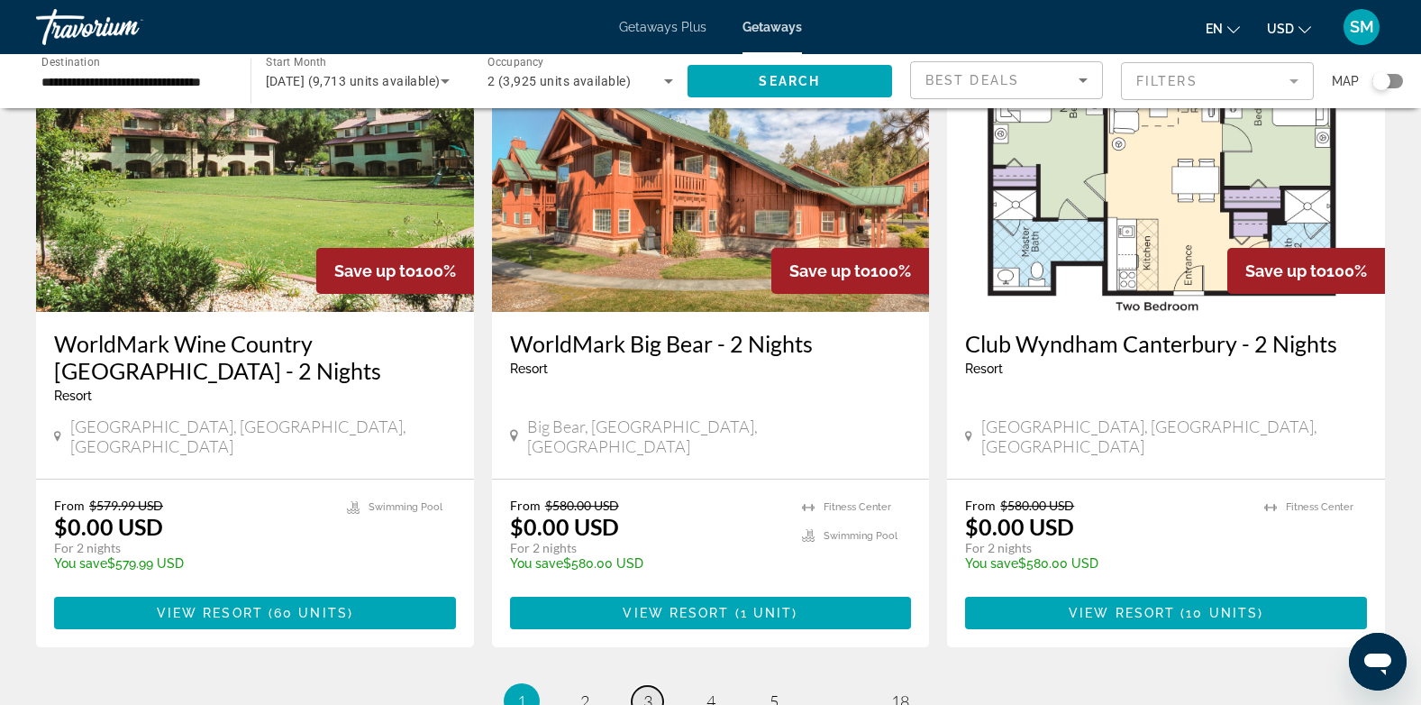
click at [647, 691] on span "3" at bounding box center [648, 701] width 9 height 20
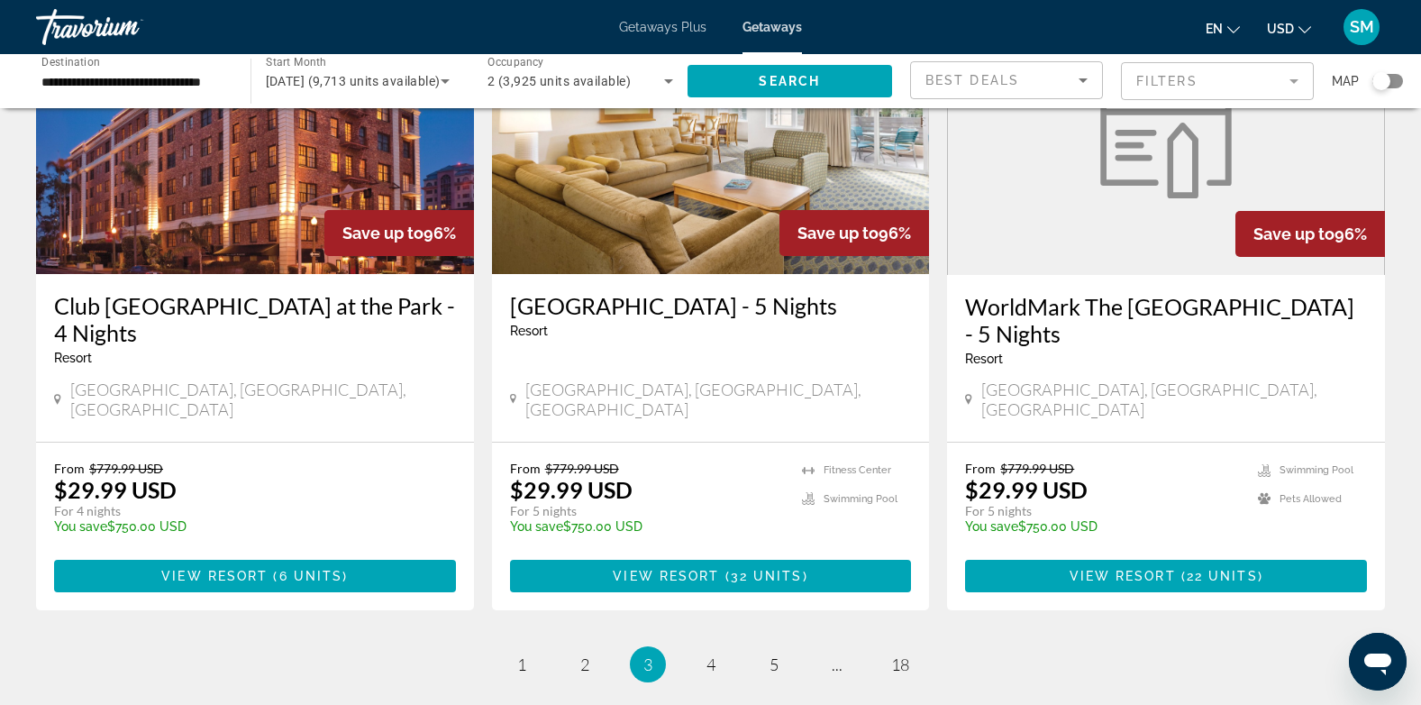
scroll to position [2209, 0]
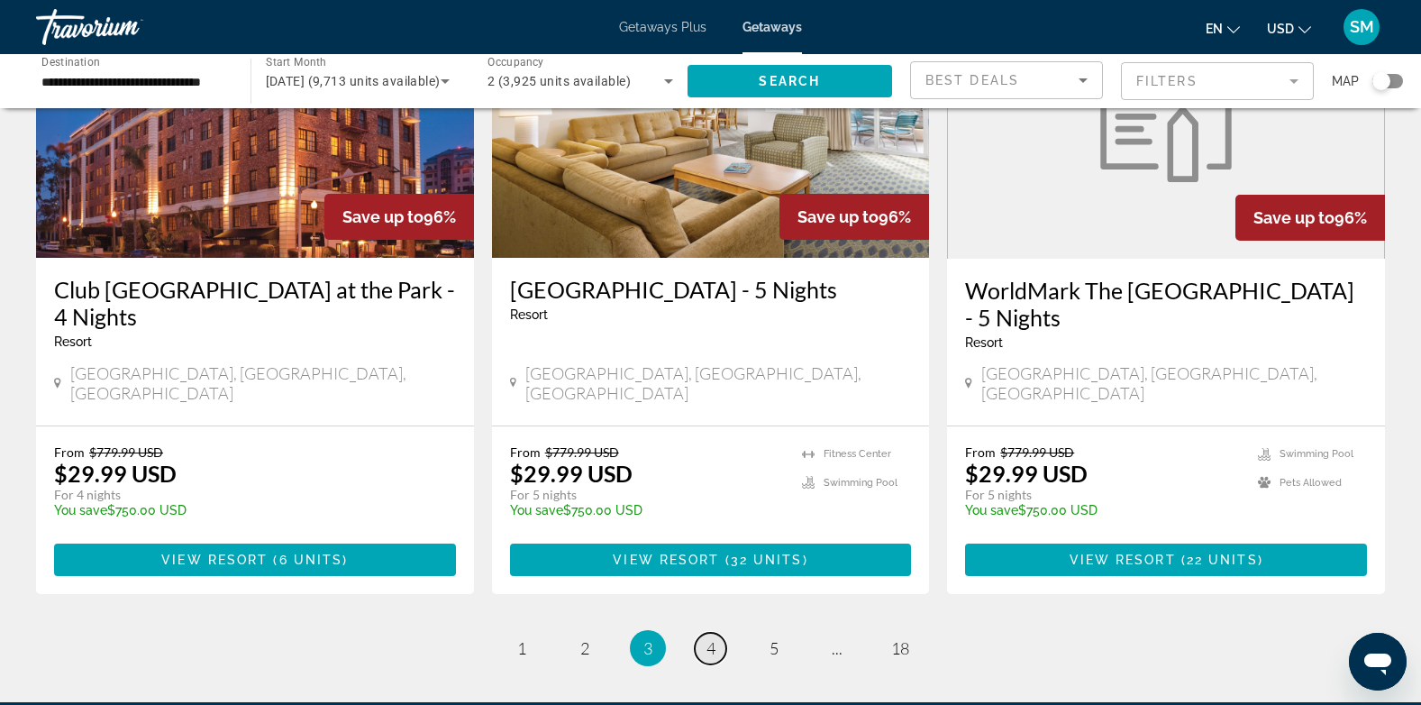
click at [708, 638] on span "4" at bounding box center [711, 648] width 9 height 20
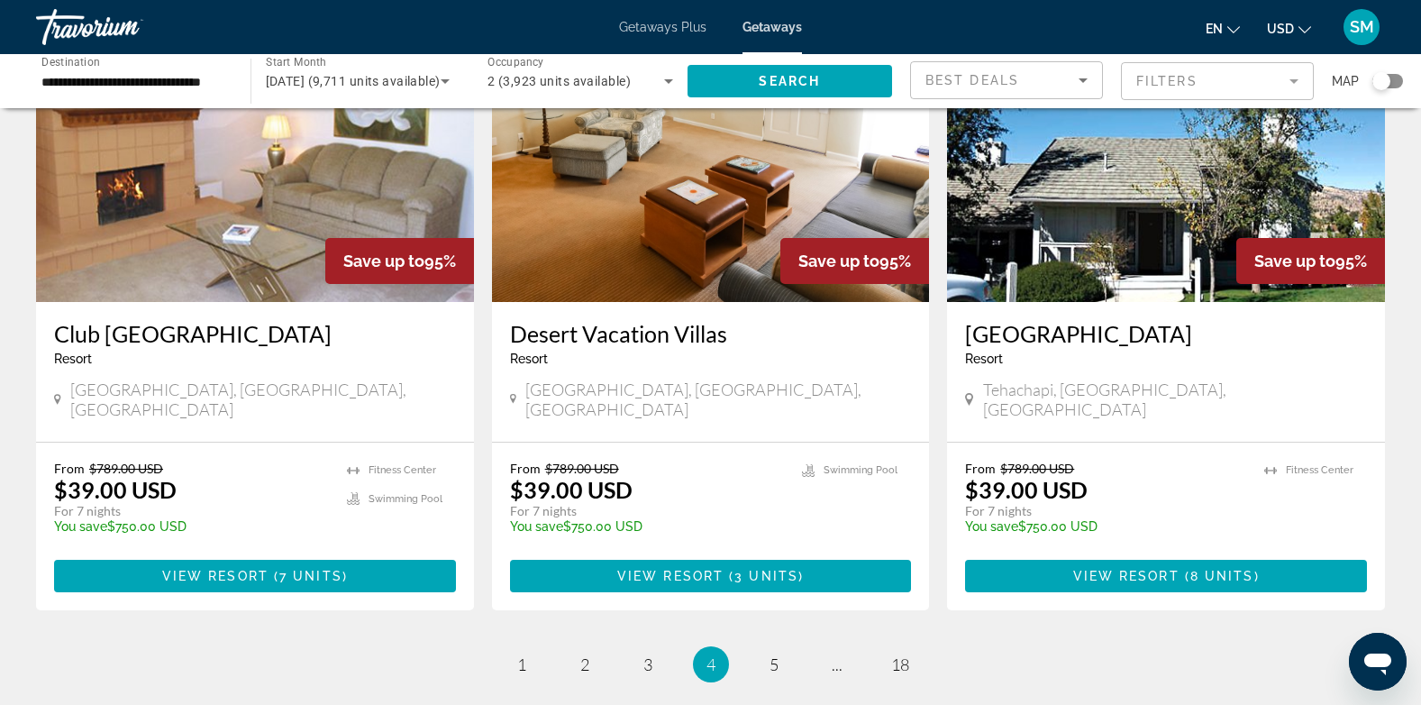
scroll to position [2172, 0]
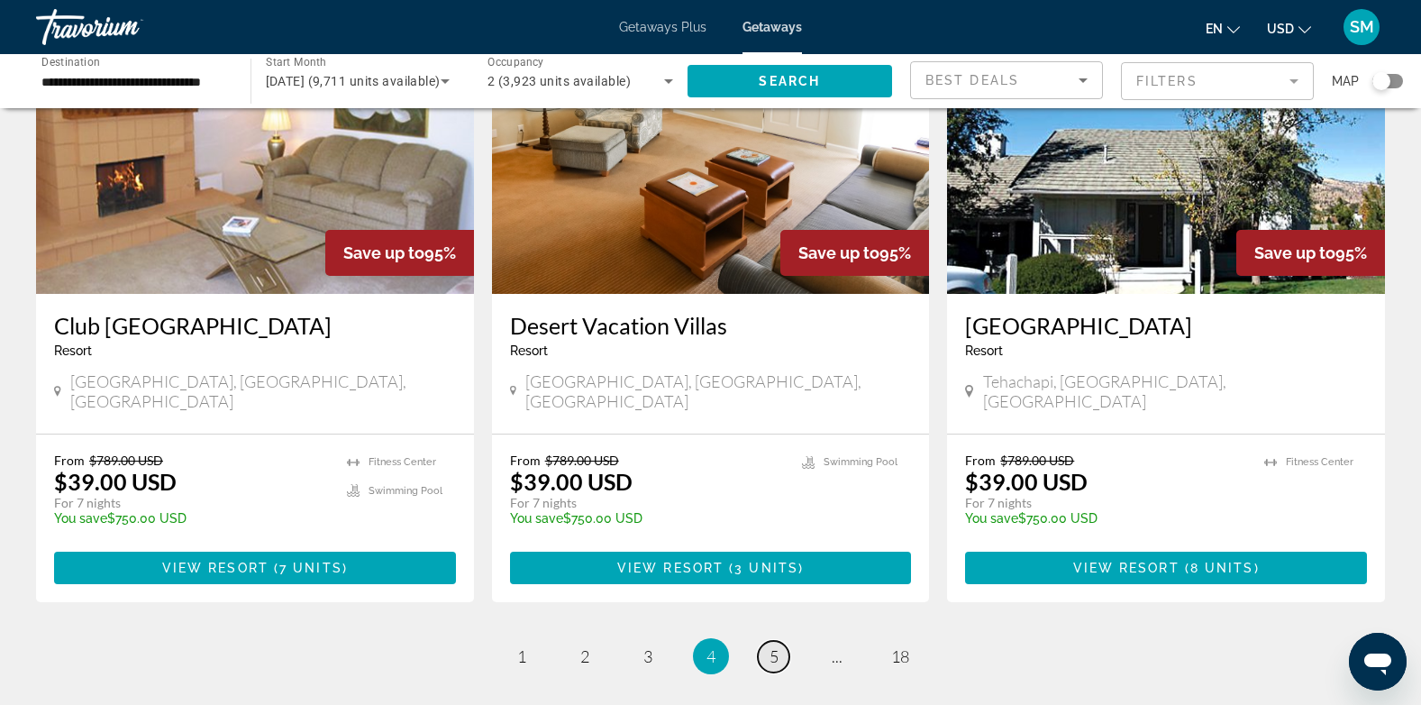
click at [772, 646] on span "5" at bounding box center [774, 656] width 9 height 20
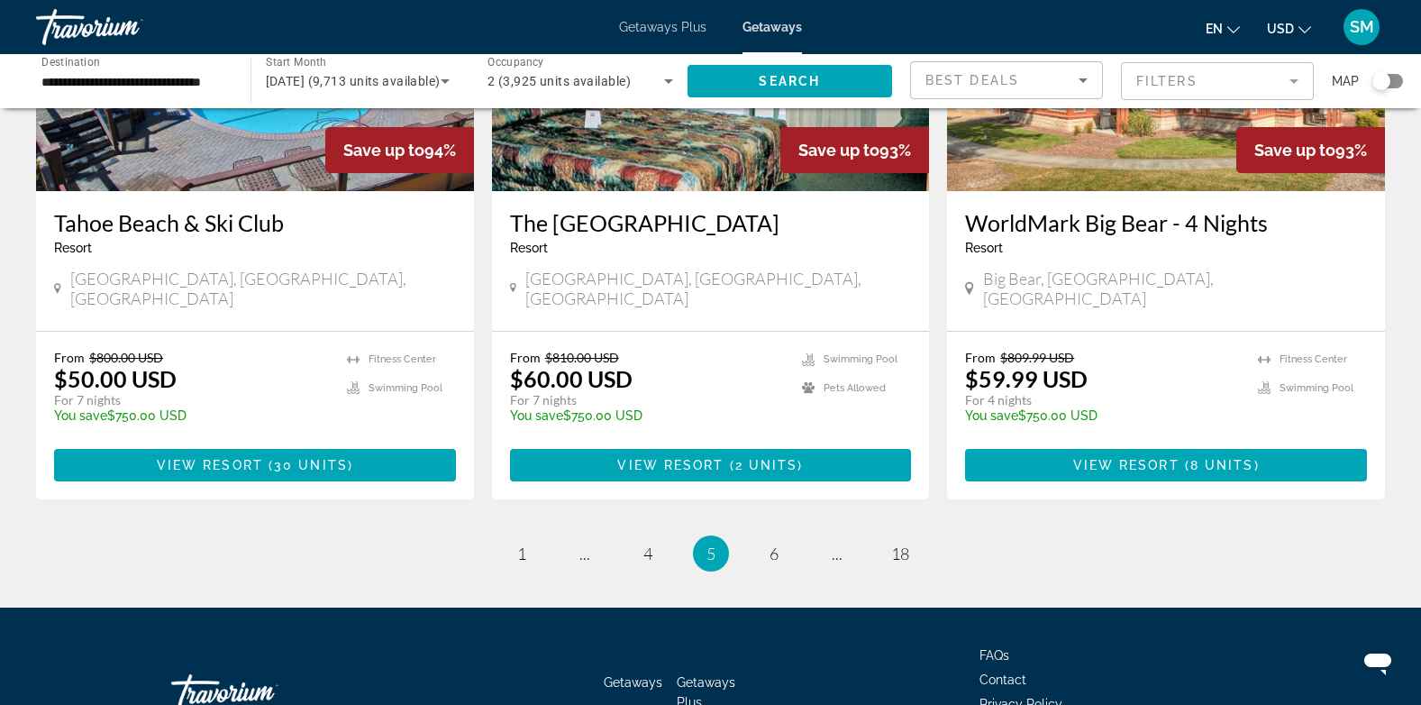
scroll to position [2265, 0]
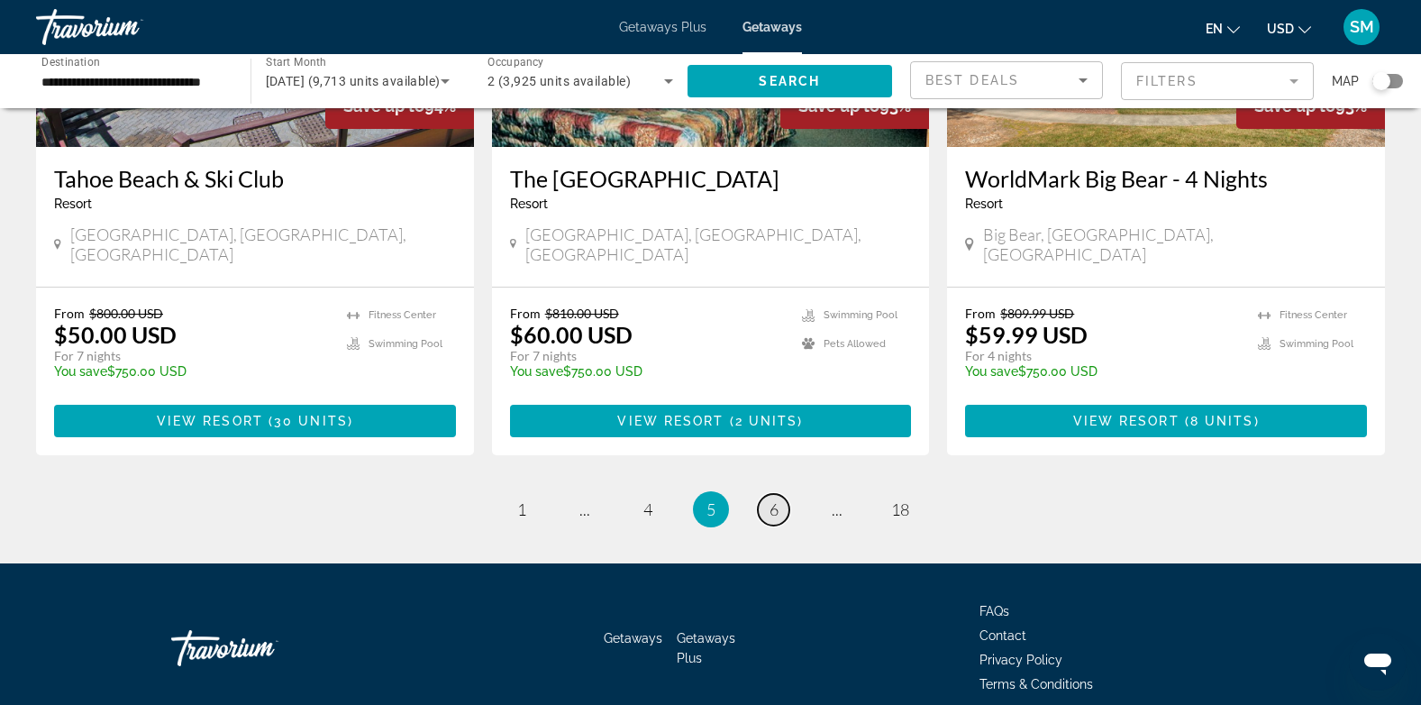
click at [780, 494] on link "page 6" at bounding box center [774, 510] width 32 height 32
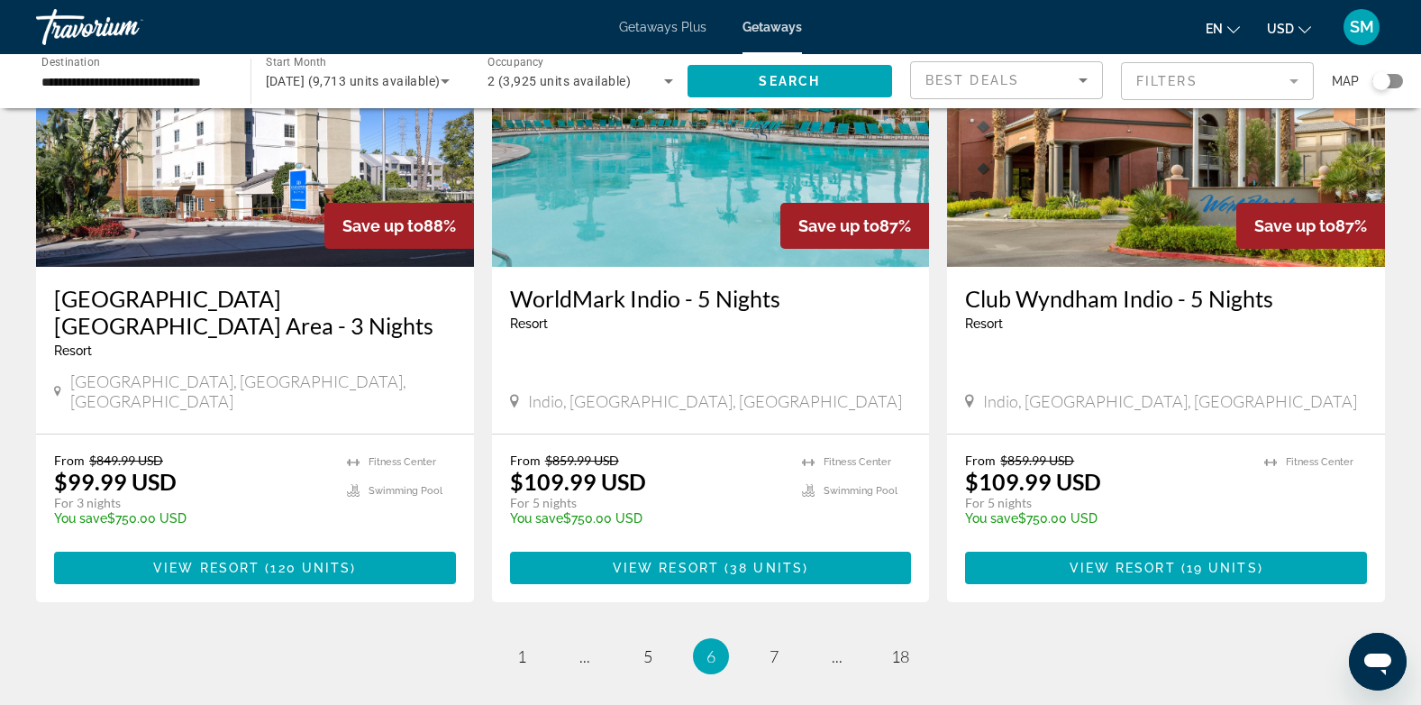
scroll to position [2154, 0]
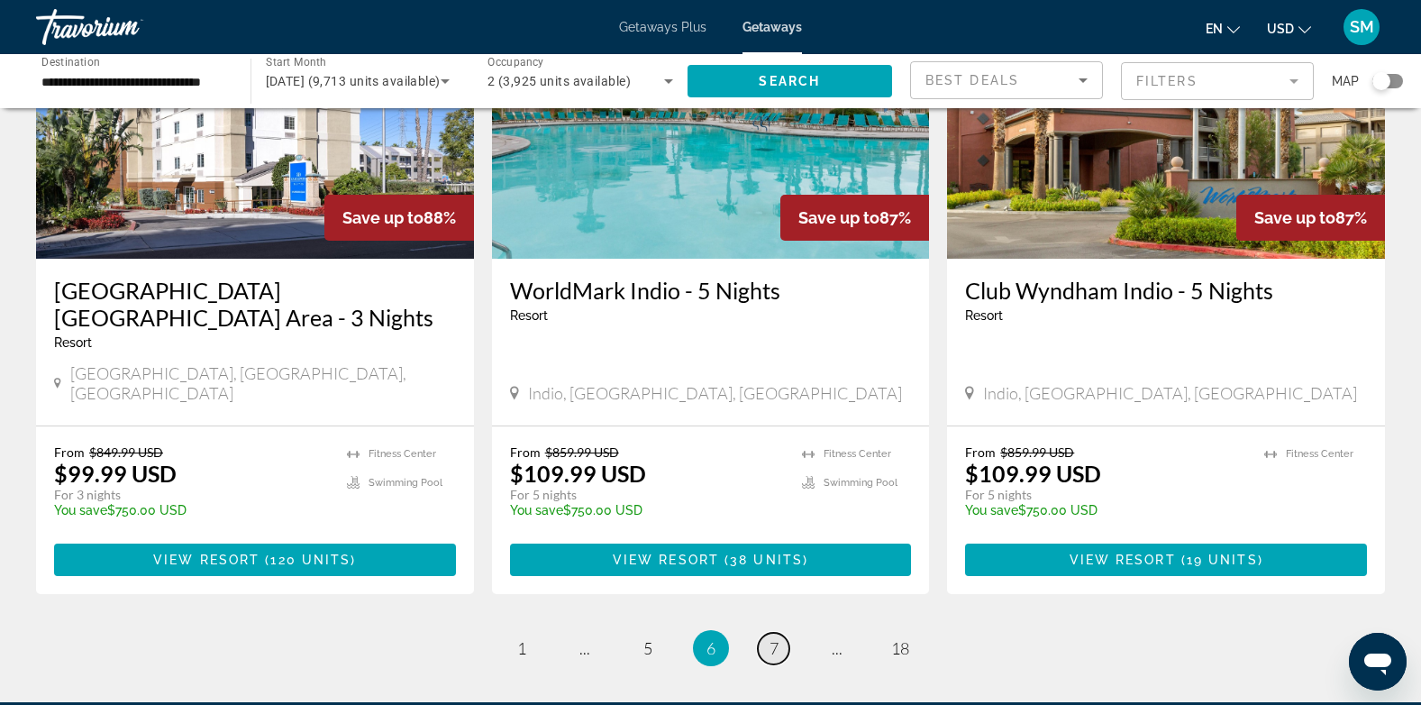
click at [772, 638] on span "7" at bounding box center [774, 648] width 9 height 20
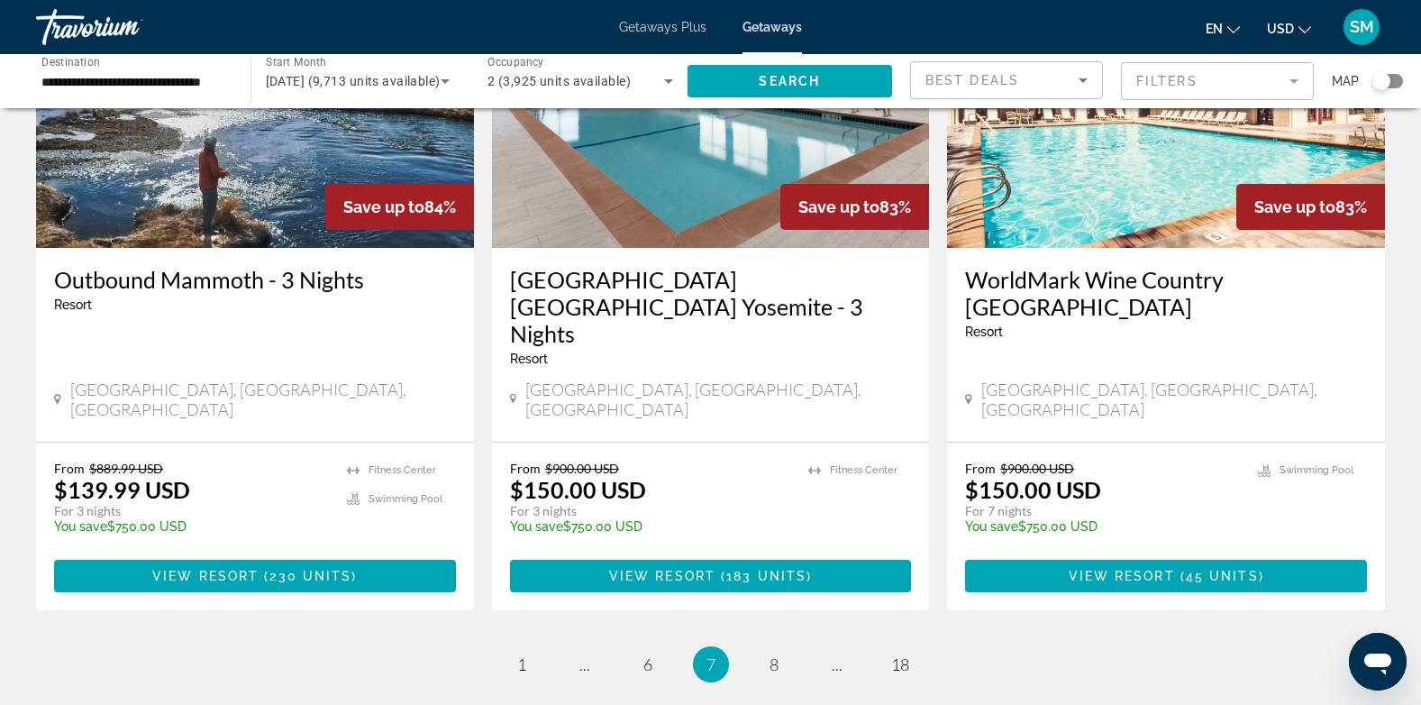
scroll to position [2287, 0]
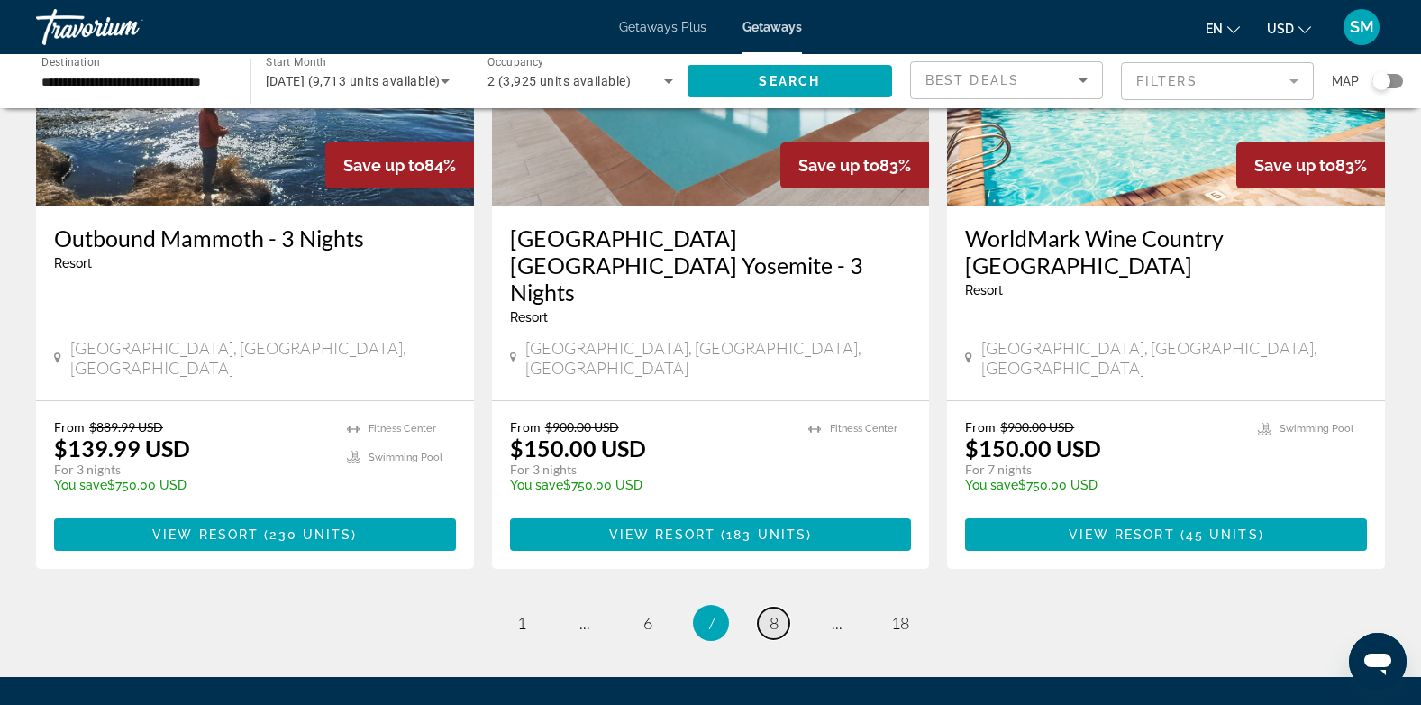
click at [771, 613] on span "8" at bounding box center [774, 623] width 9 height 20
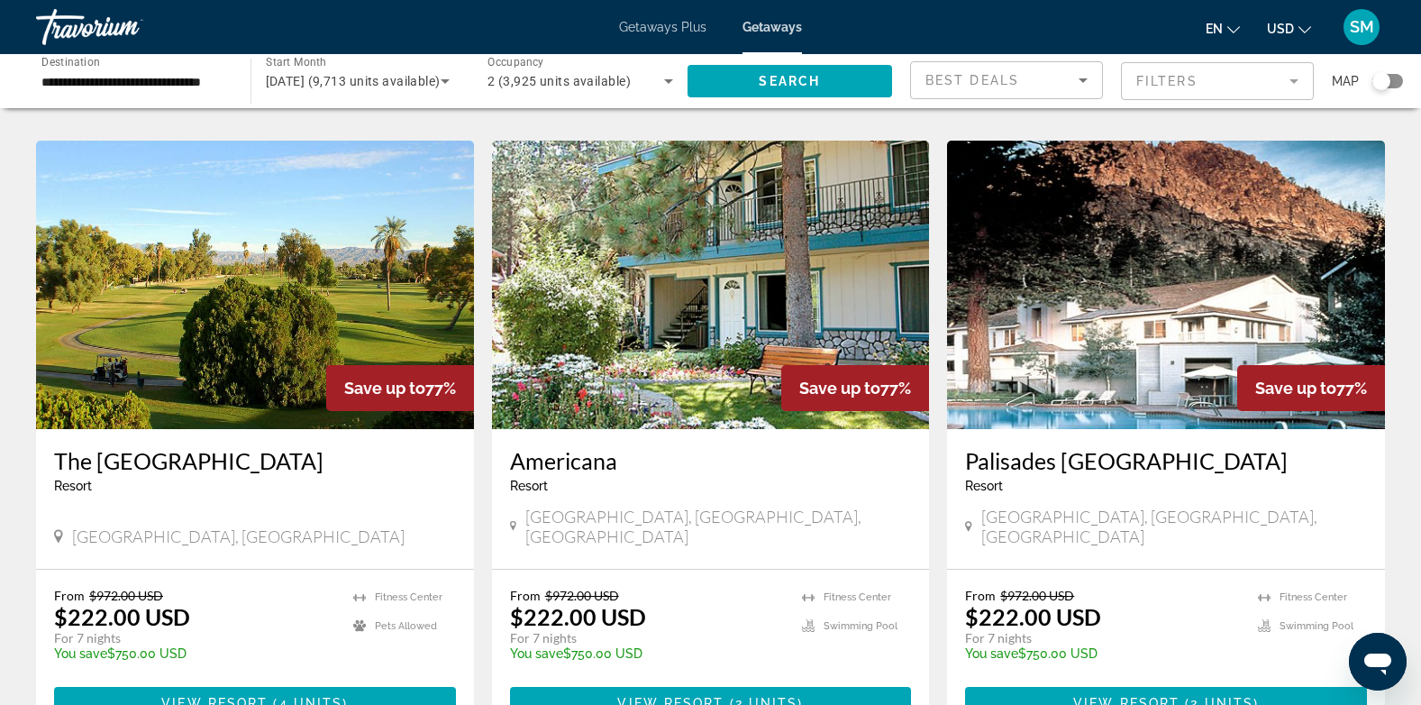
scroll to position [2069, 0]
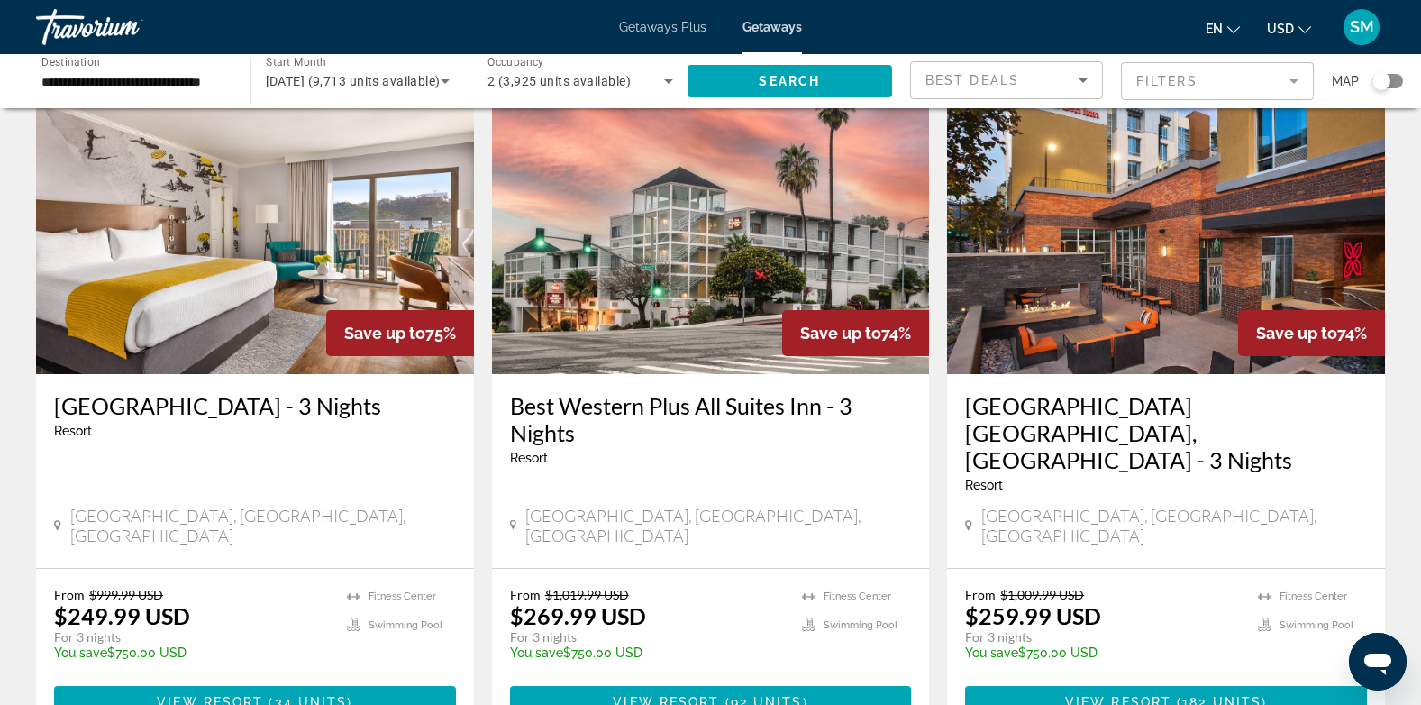
scroll to position [2138, 0]
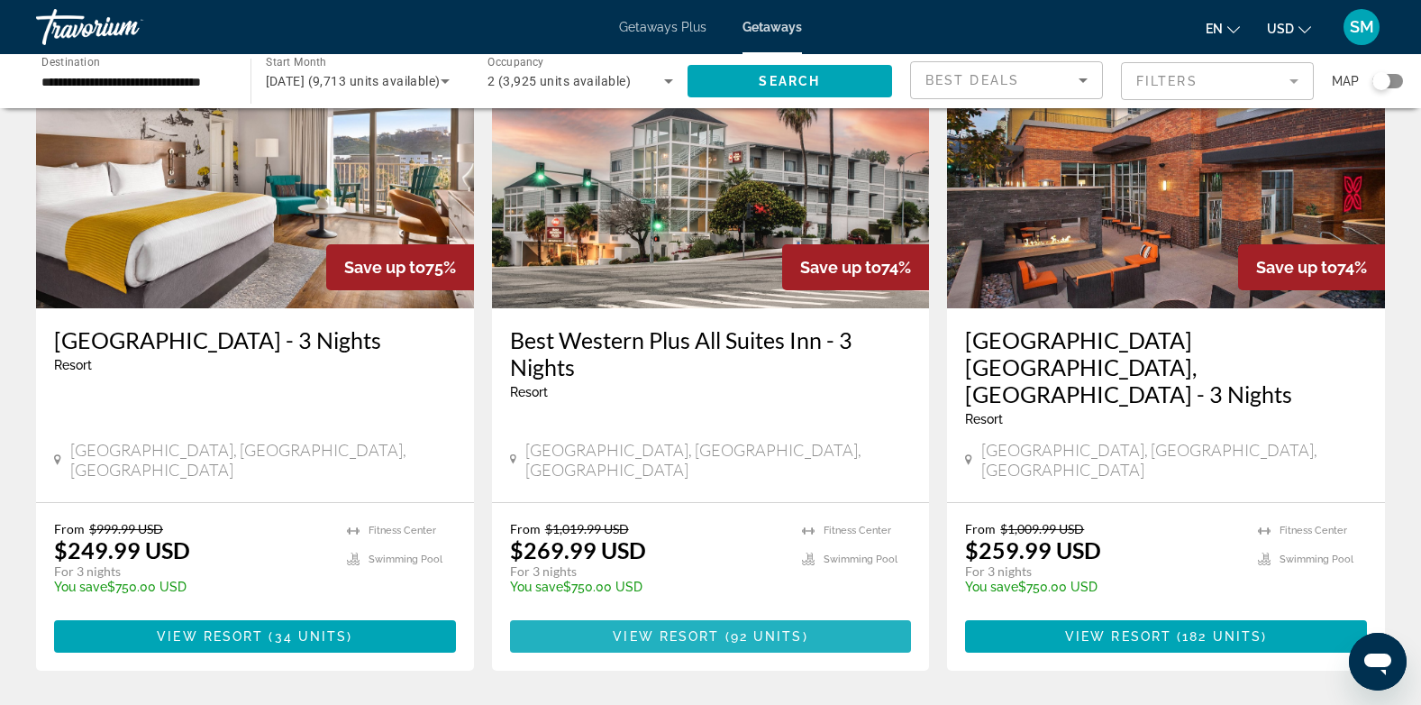
click at [709, 629] on span "View Resort" at bounding box center [666, 636] width 106 height 14
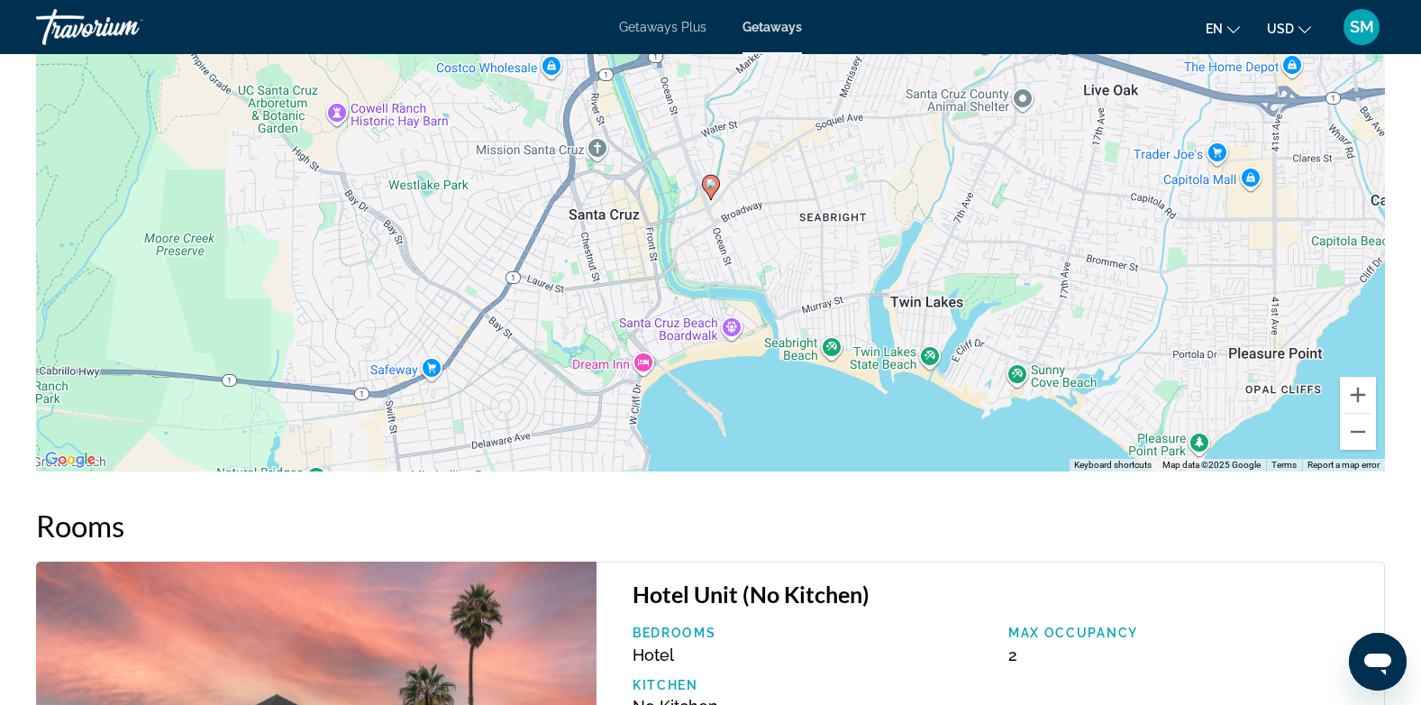
scroll to position [1878, 0]
